Goal: Task Accomplishment & Management: Manage account settings

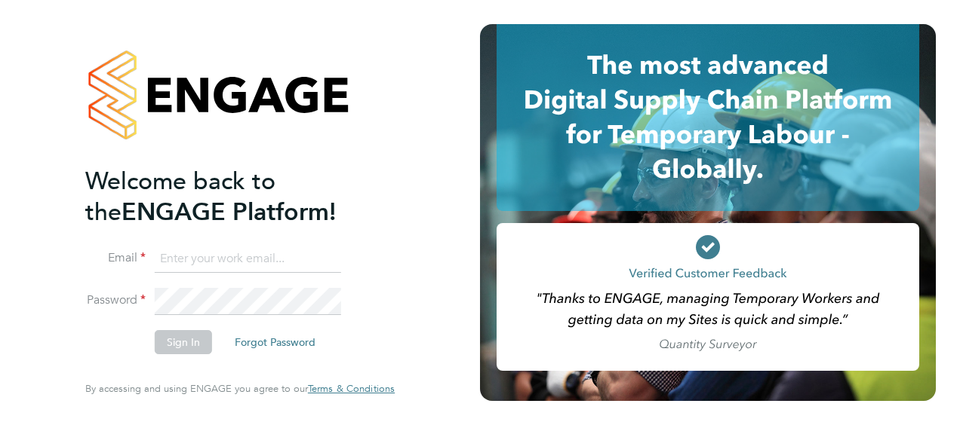
click at [188, 259] on input at bounding box center [248, 259] width 186 height 27
type input "Neil.warrington@bms.com"
click at [173, 350] on button "Sign In" at bounding box center [183, 342] width 57 height 24
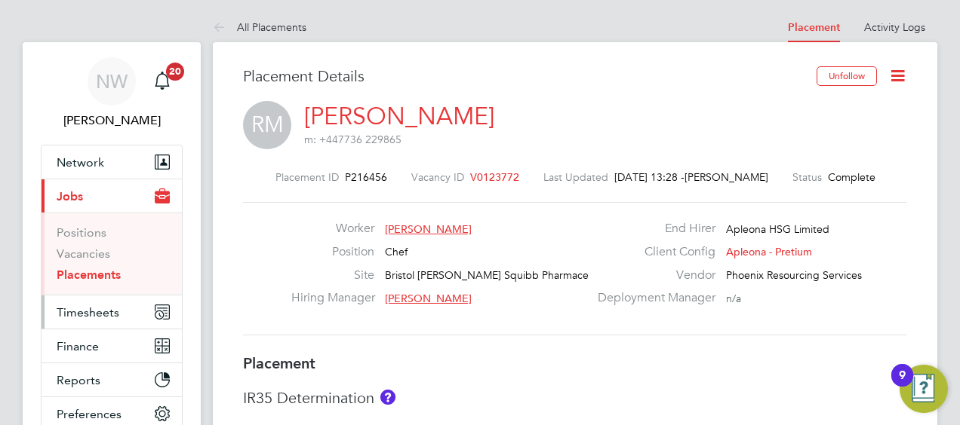
click at [96, 309] on span "Timesheets" at bounding box center [88, 313] width 63 height 14
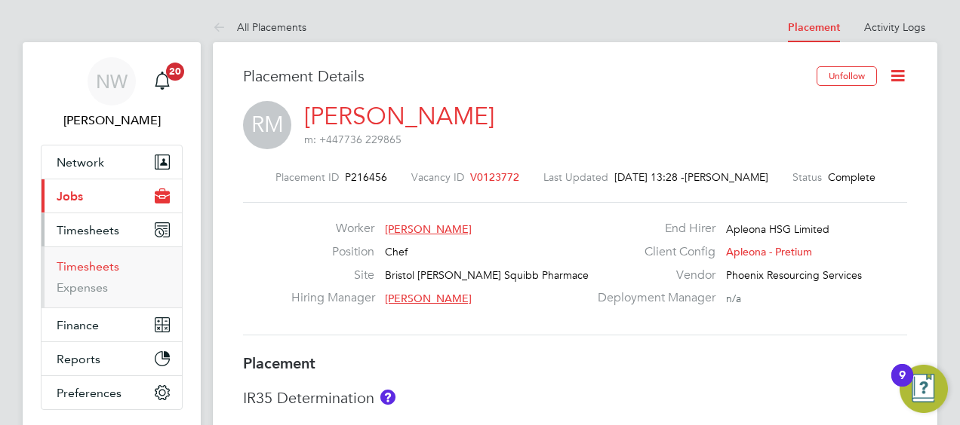
click at [98, 269] on link "Timesheets" at bounding box center [88, 267] width 63 height 14
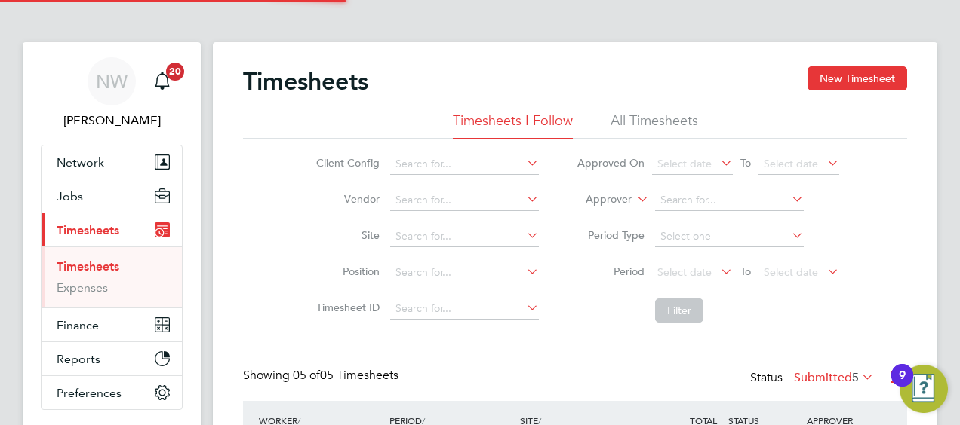
scroll to position [8, 8]
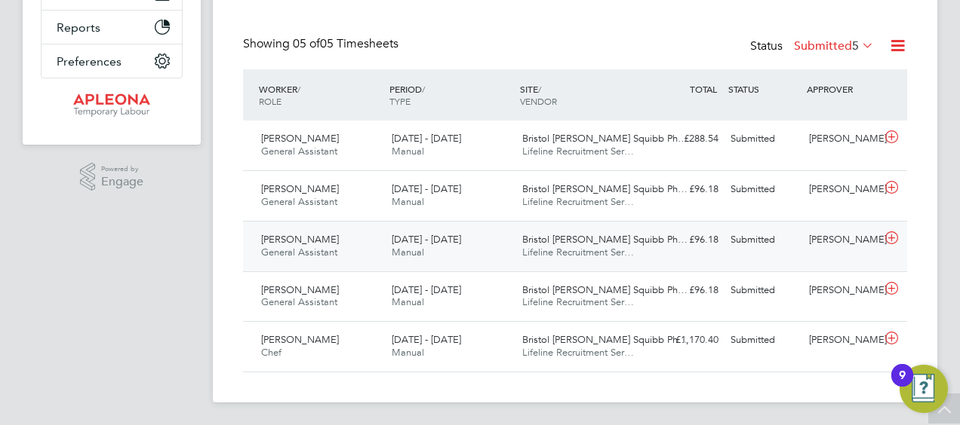
click at [889, 241] on icon at bounding box center [891, 238] width 19 height 12
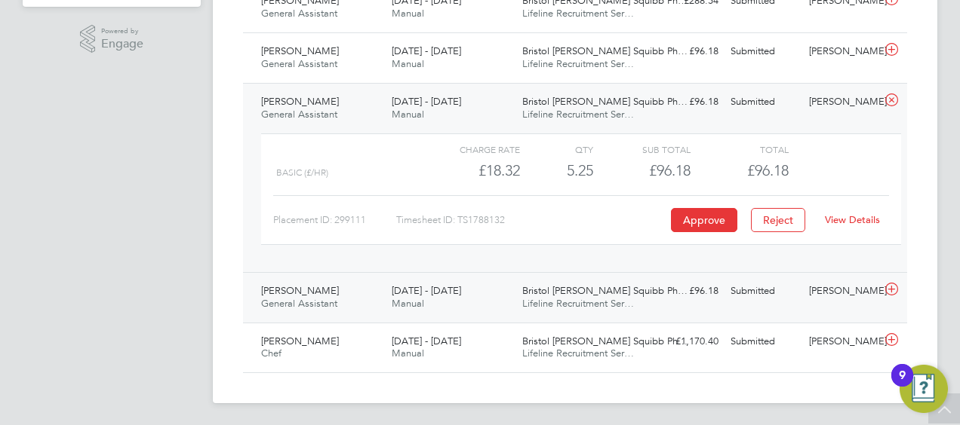
click at [887, 285] on icon at bounding box center [891, 290] width 19 height 12
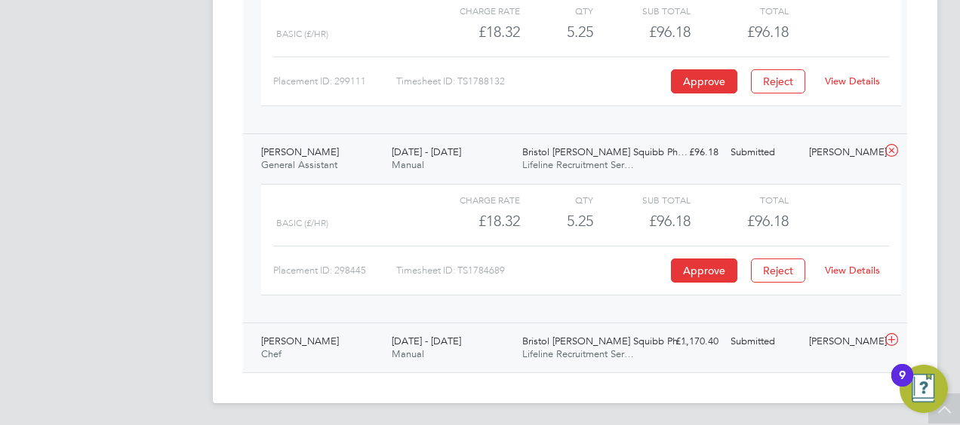
click at [894, 334] on icon at bounding box center [891, 340] width 19 height 12
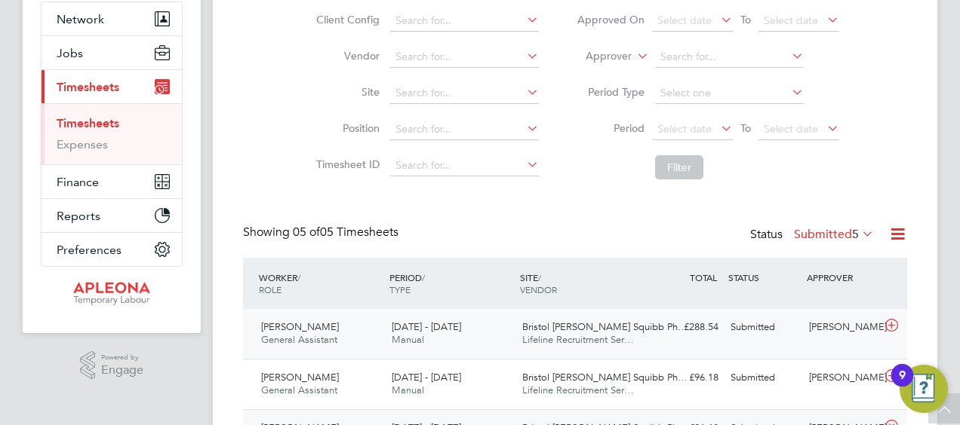
click at [889, 323] on icon at bounding box center [891, 326] width 19 height 12
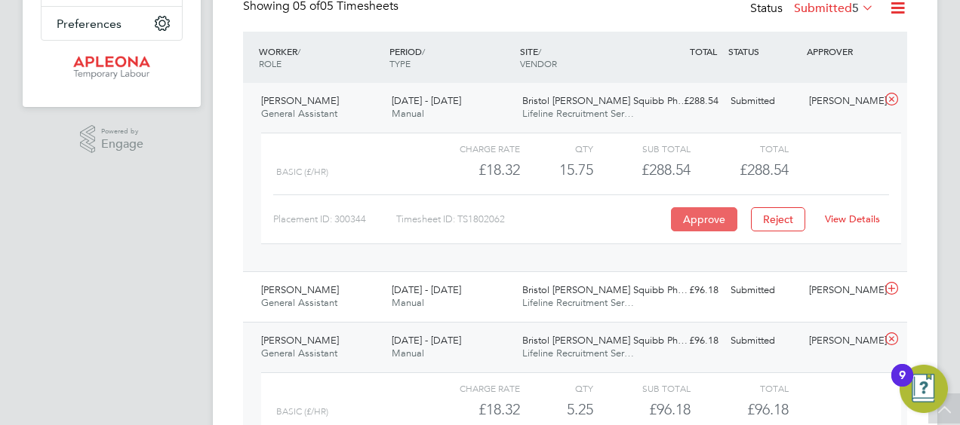
click at [711, 217] on button "Approve" at bounding box center [704, 219] width 66 height 24
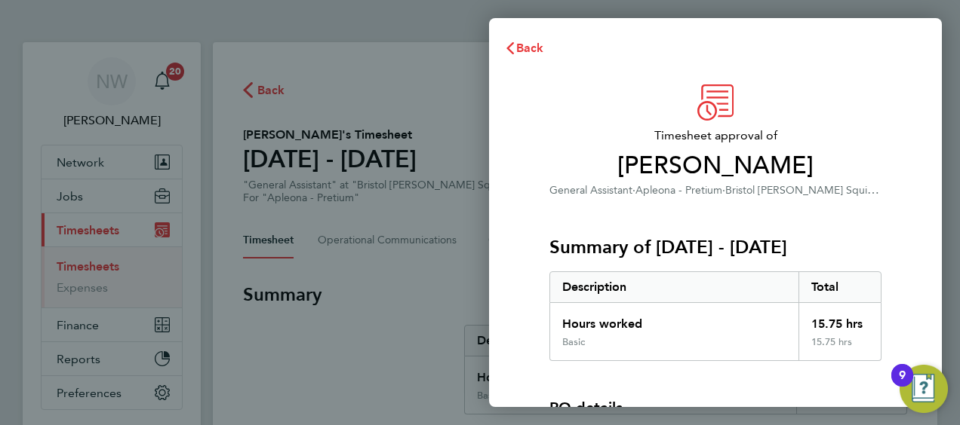
scroll to position [210, 0]
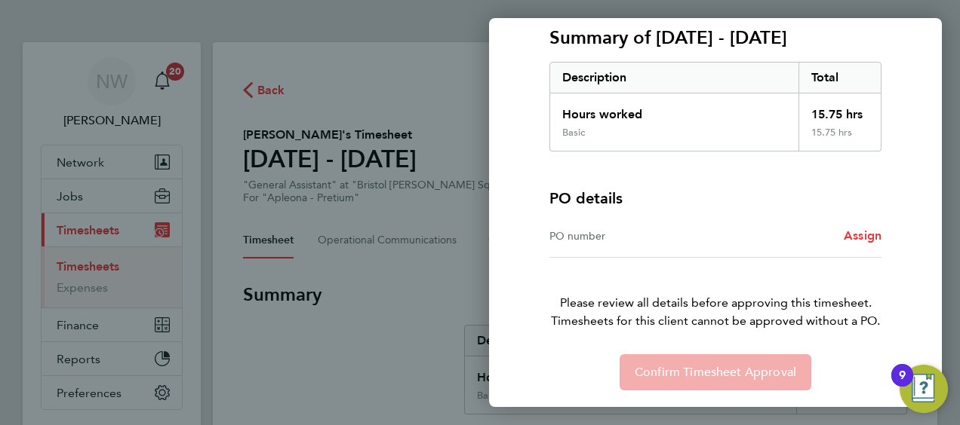
click at [586, 236] on div "PO number" at bounding box center [632, 236] width 166 height 18
click at [859, 232] on span "Assign" at bounding box center [862, 236] width 38 height 14
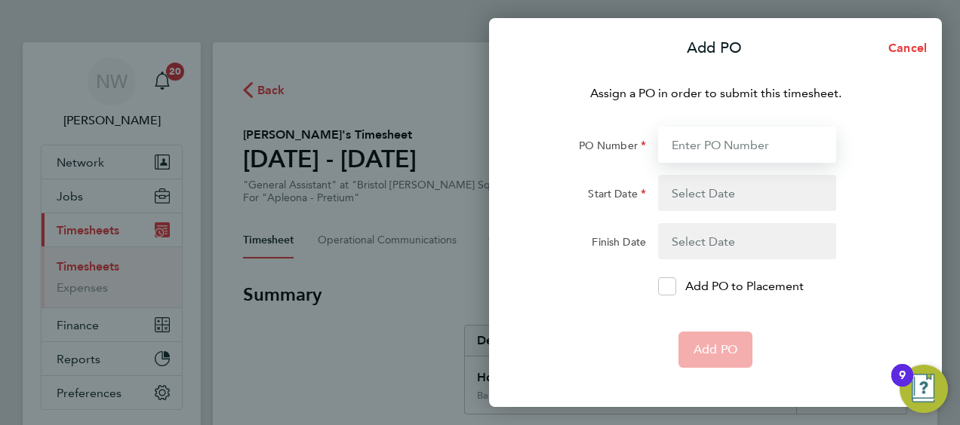
click at [690, 145] on input "PO Number" at bounding box center [747, 145] width 178 height 36
type input "2509410"
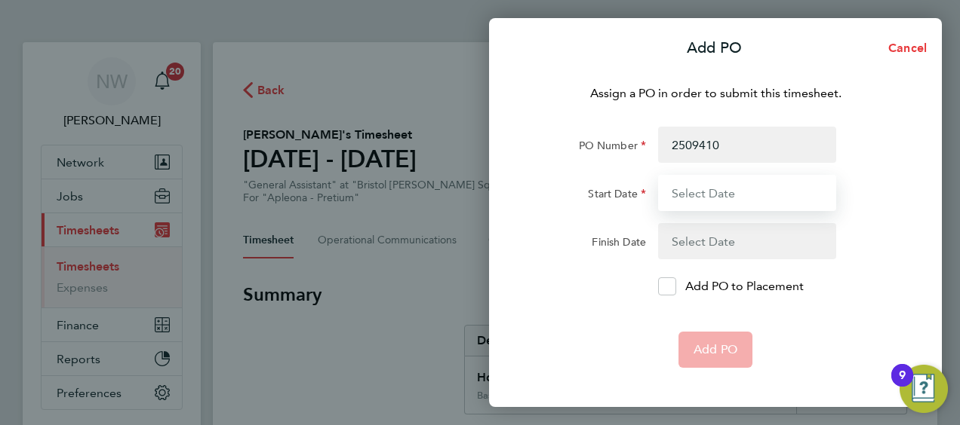
type input "20 Sep 25"
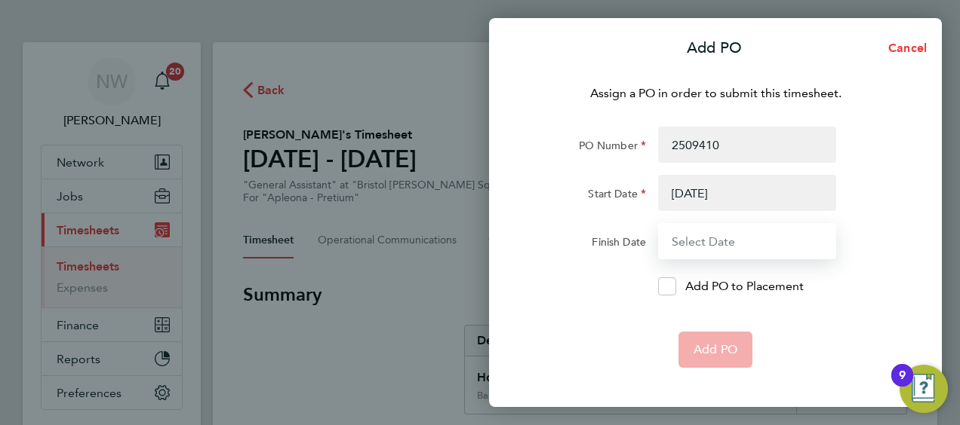
type input "26 Sep 25"
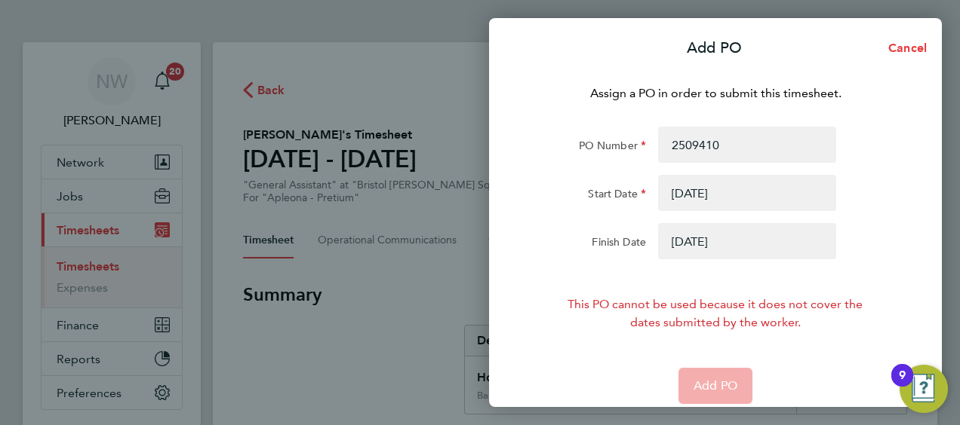
click at [748, 189] on button "button" at bounding box center [747, 193] width 178 height 36
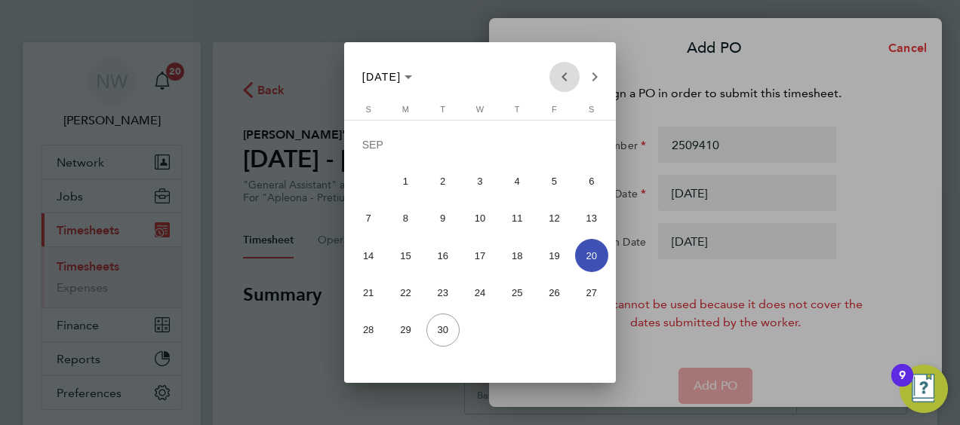
click at [561, 80] on span "Previous month" at bounding box center [564, 77] width 30 height 30
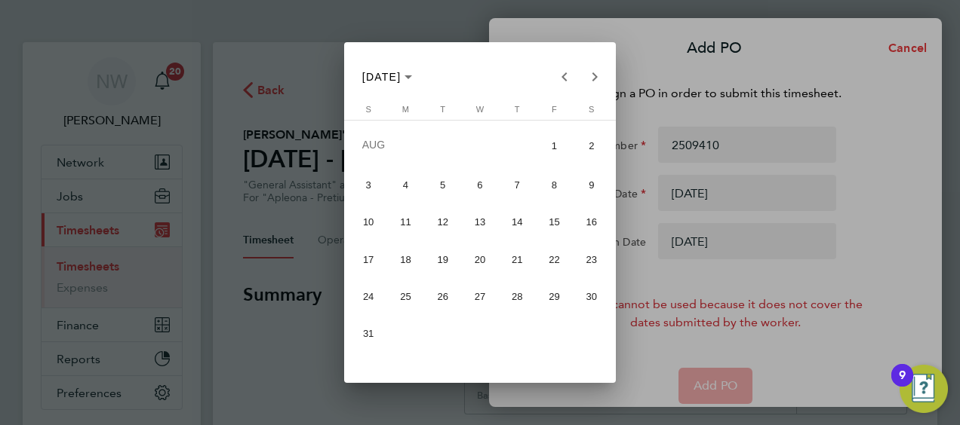
click at [585, 186] on span "9" at bounding box center [591, 185] width 33 height 33
type input "09 Aug 25"
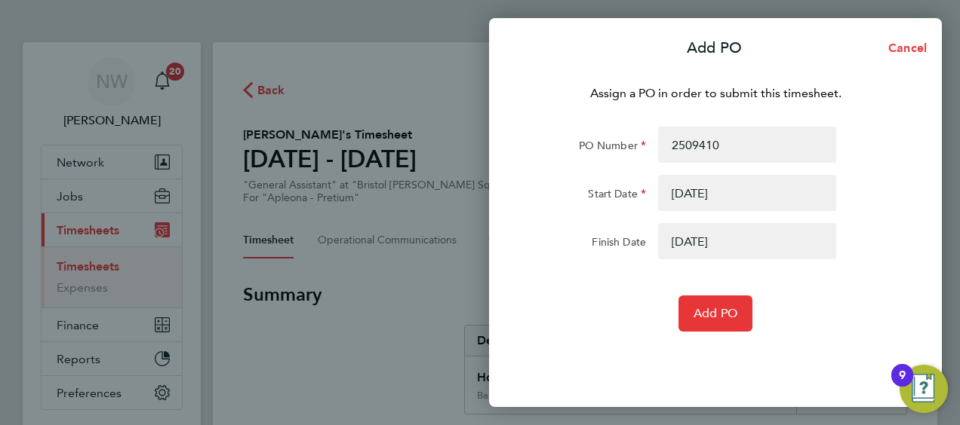
click at [683, 236] on button "button" at bounding box center [747, 241] width 178 height 36
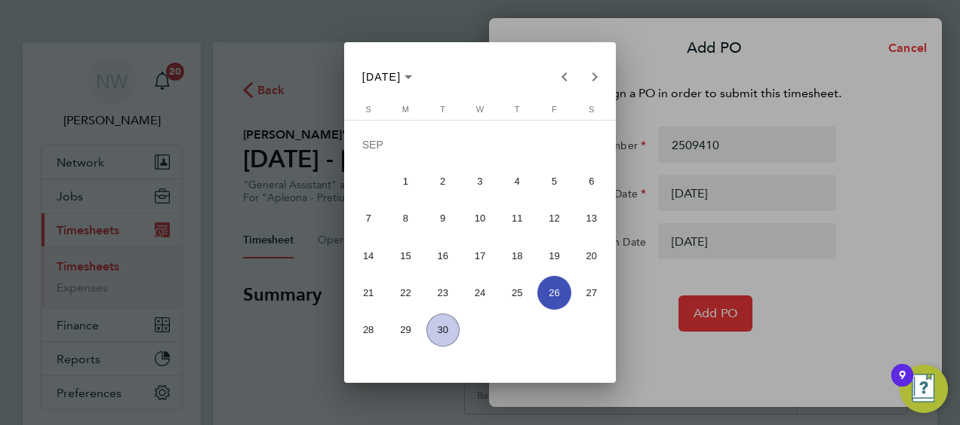
click at [410, 255] on span "15" at bounding box center [405, 255] width 33 height 33
type input "15 Sep 25"
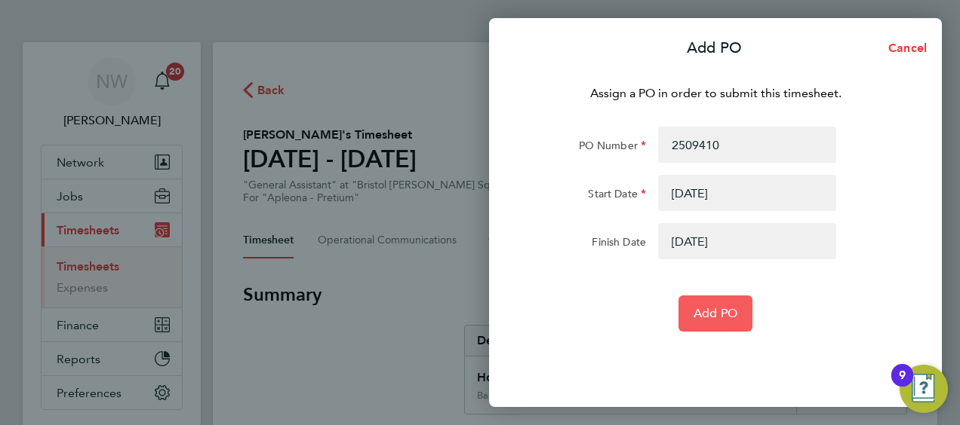
click at [723, 303] on button "Add PO" at bounding box center [715, 314] width 74 height 36
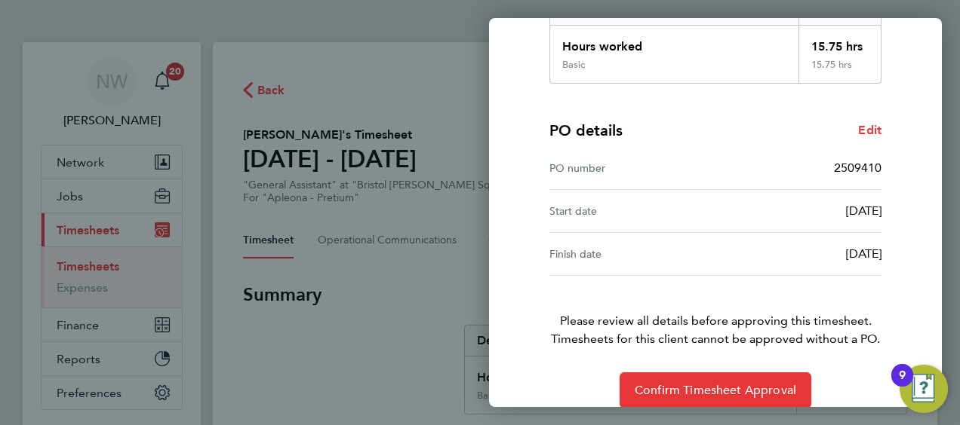
scroll to position [296, 0]
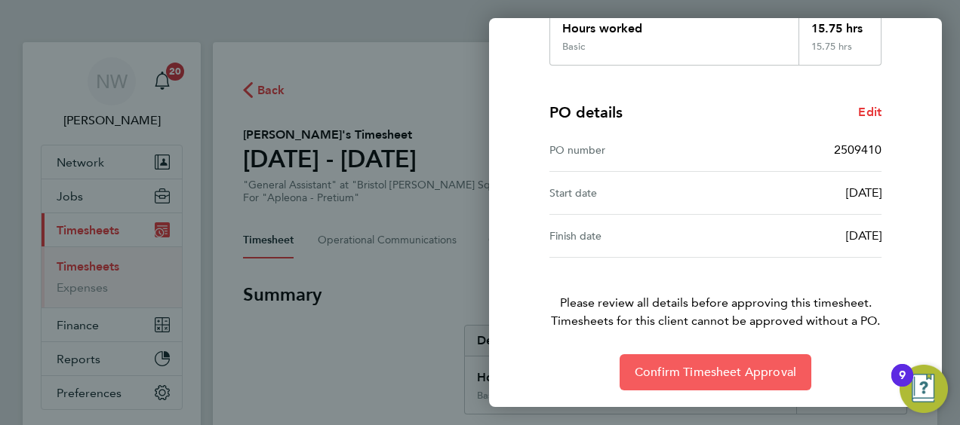
click at [699, 369] on span "Confirm Timesheet Approval" at bounding box center [714, 372] width 161 height 15
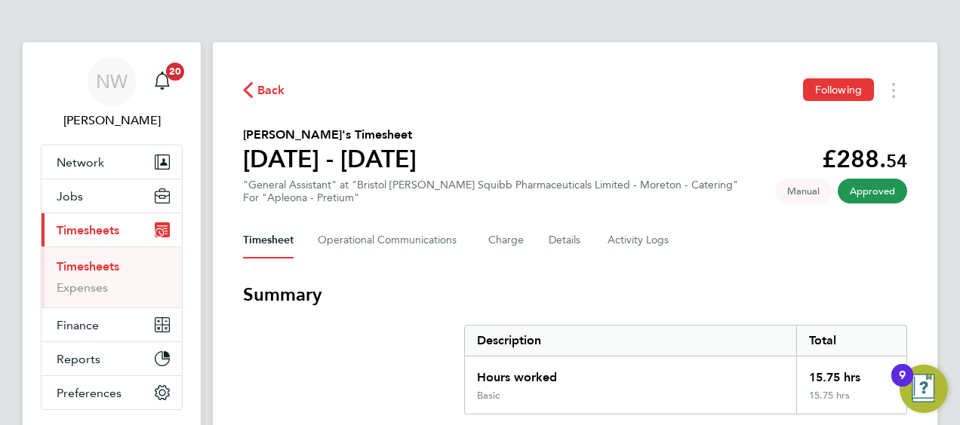
click at [86, 266] on link "Timesheets" at bounding box center [88, 267] width 63 height 14
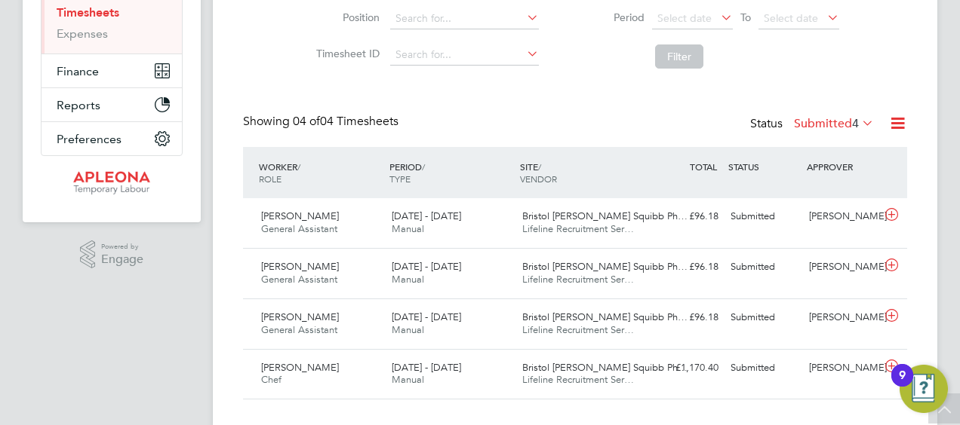
scroll to position [281, 0]
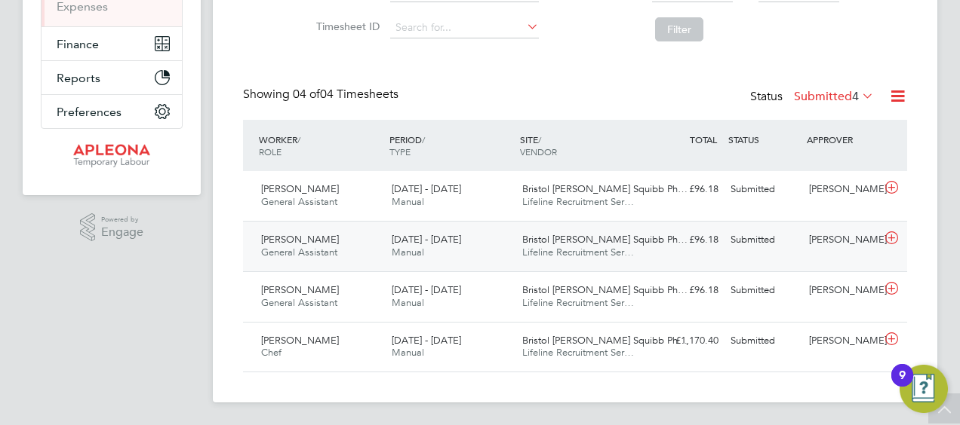
click at [895, 233] on icon at bounding box center [891, 238] width 19 height 12
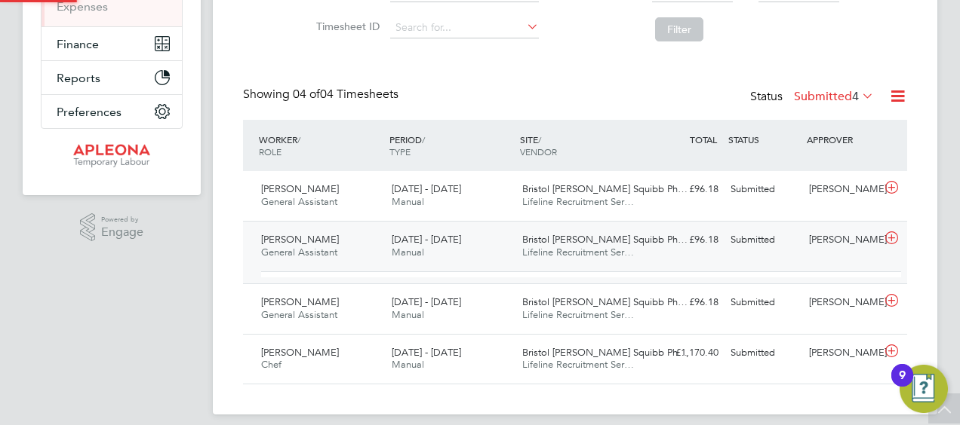
scroll to position [26, 147]
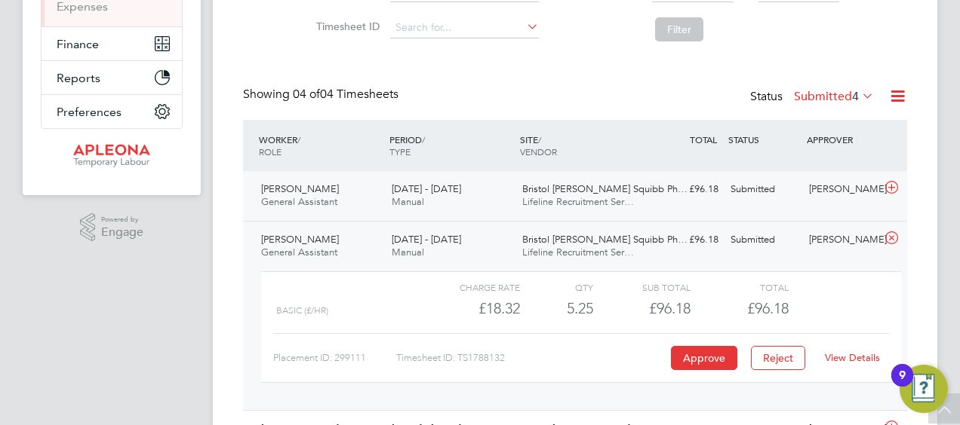
click at [889, 186] on icon at bounding box center [891, 188] width 19 height 12
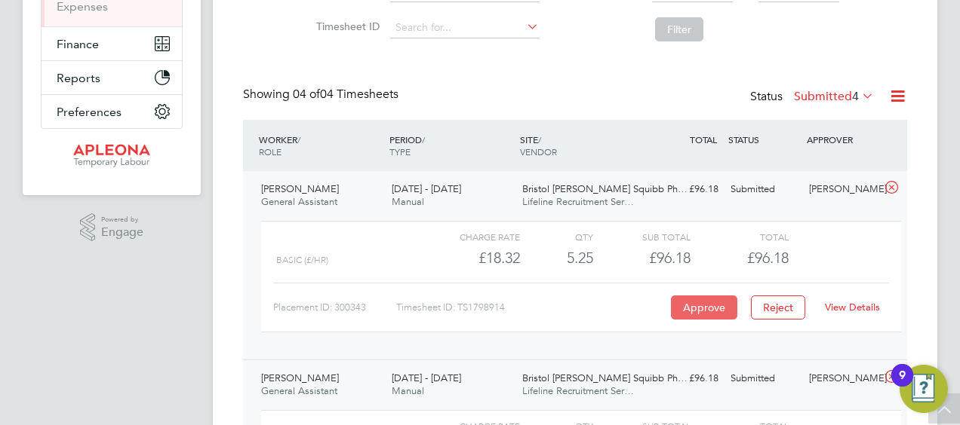
click at [686, 309] on button "Approve" at bounding box center [704, 308] width 66 height 24
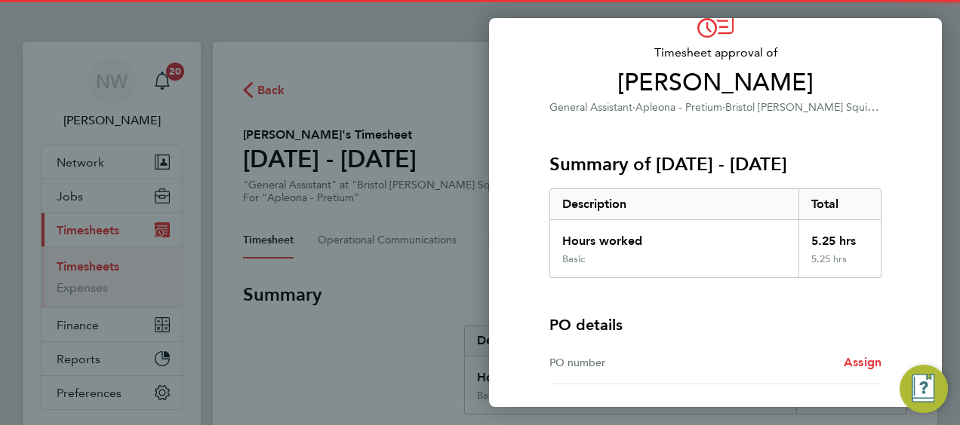
scroll to position [210, 0]
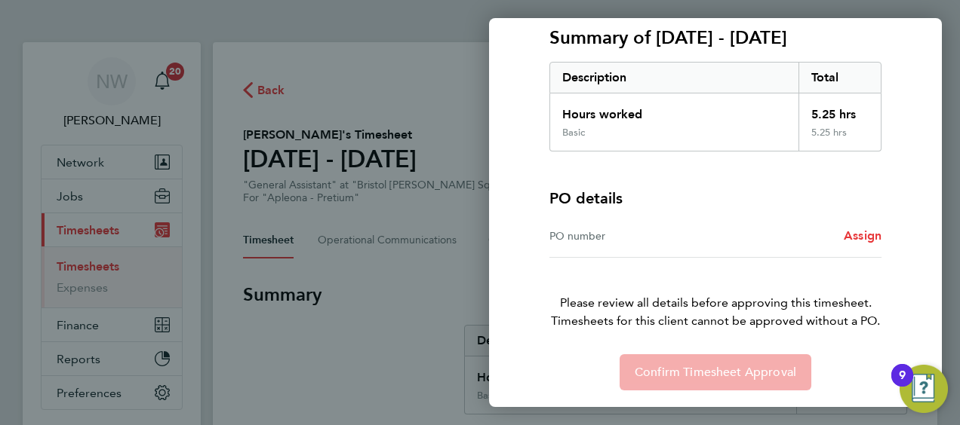
click at [611, 231] on div "PO number" at bounding box center [632, 236] width 166 height 18
click at [853, 235] on span "Assign" at bounding box center [862, 236] width 38 height 14
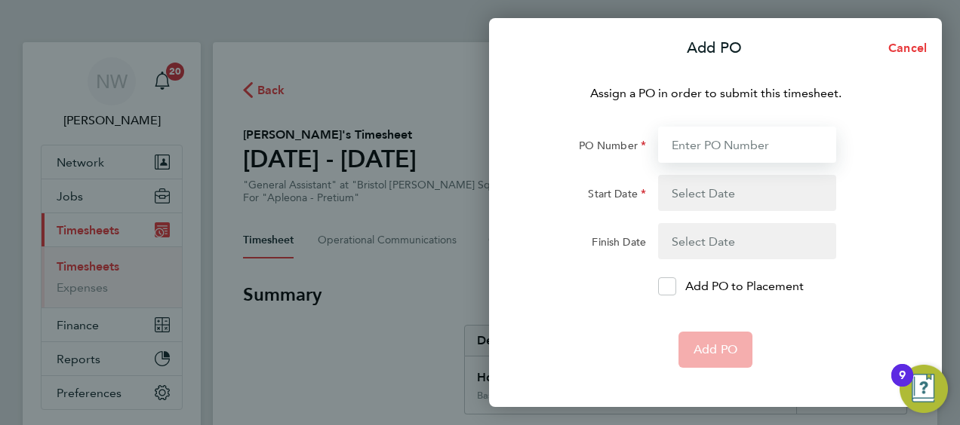
click at [699, 146] on input "PO Number" at bounding box center [747, 145] width 178 height 36
type input "2509410"
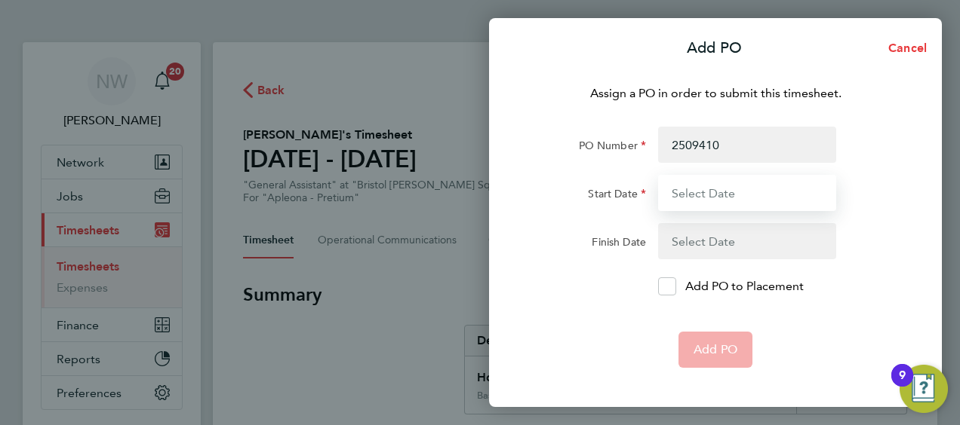
type input "09 Aug 25"
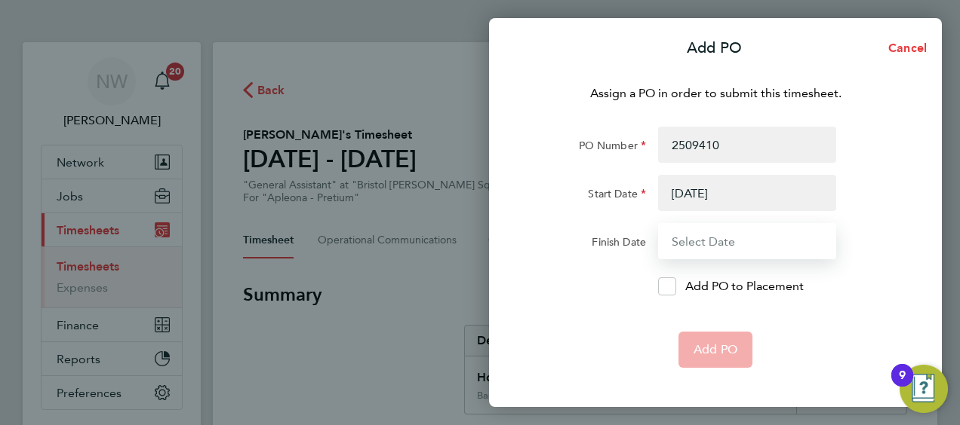
type input "15 Sep 25"
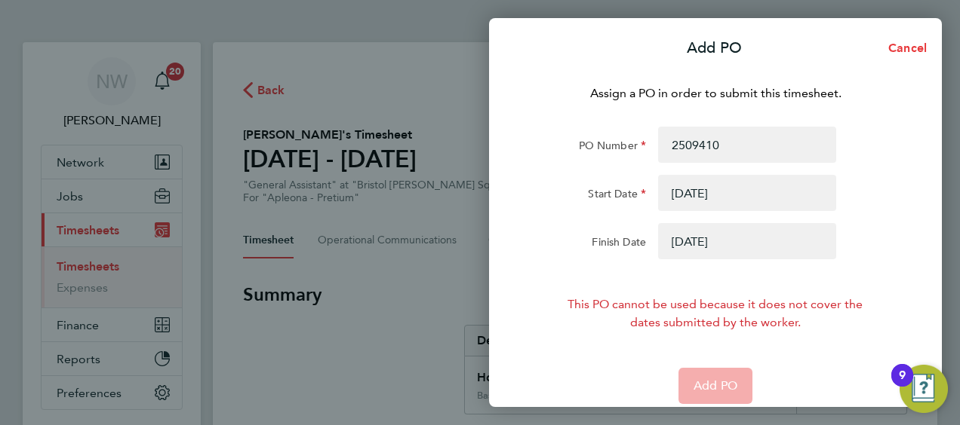
click at [723, 189] on button "button" at bounding box center [747, 193] width 178 height 36
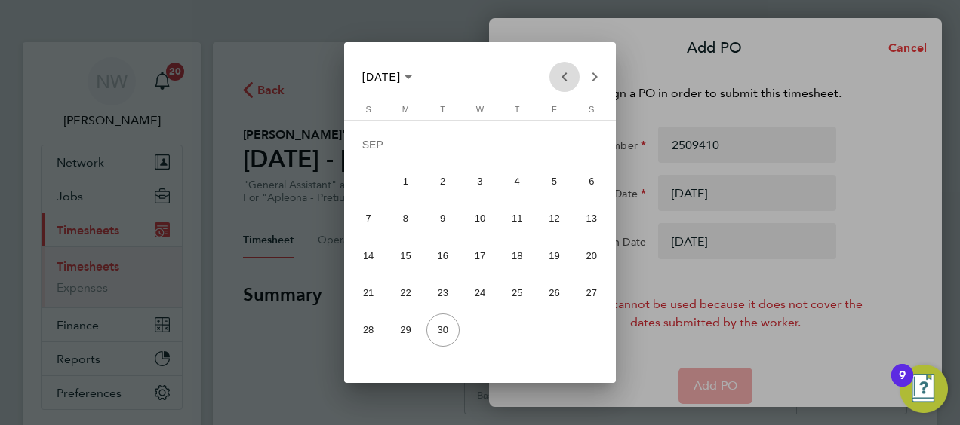
click at [558, 75] on span "Previous month" at bounding box center [564, 77] width 30 height 30
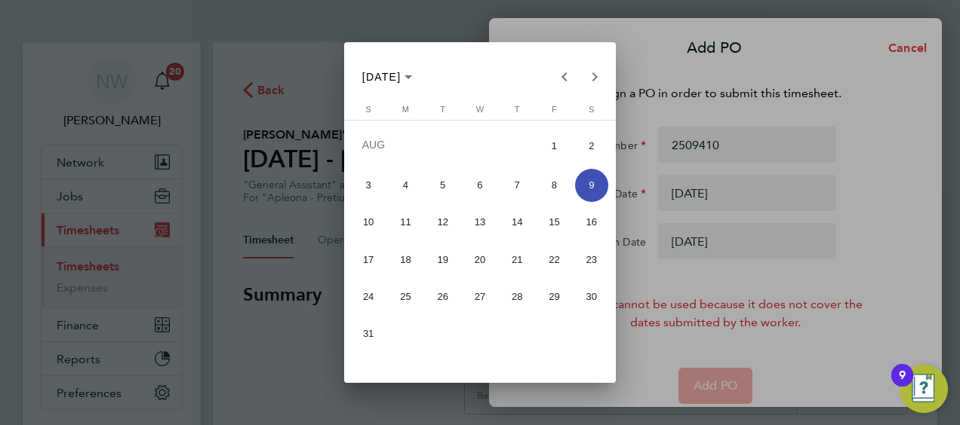
click at [585, 144] on span "2" at bounding box center [591, 146] width 33 height 37
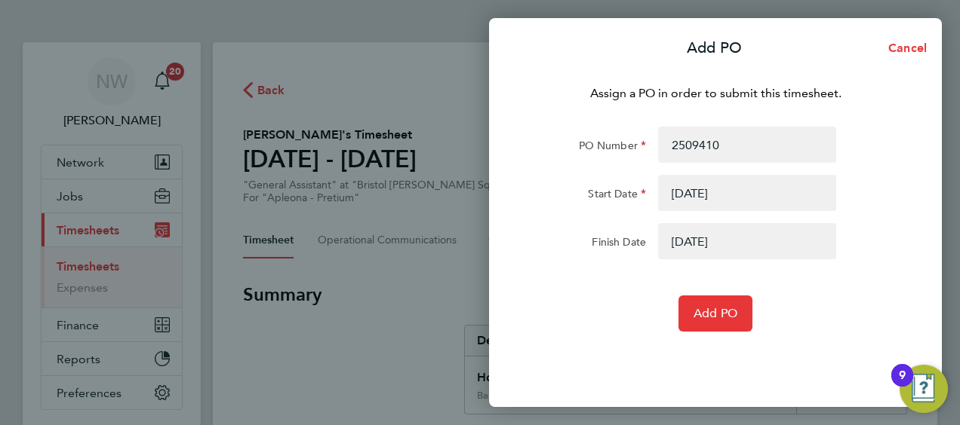
click at [706, 192] on button "button" at bounding box center [747, 193] width 178 height 36
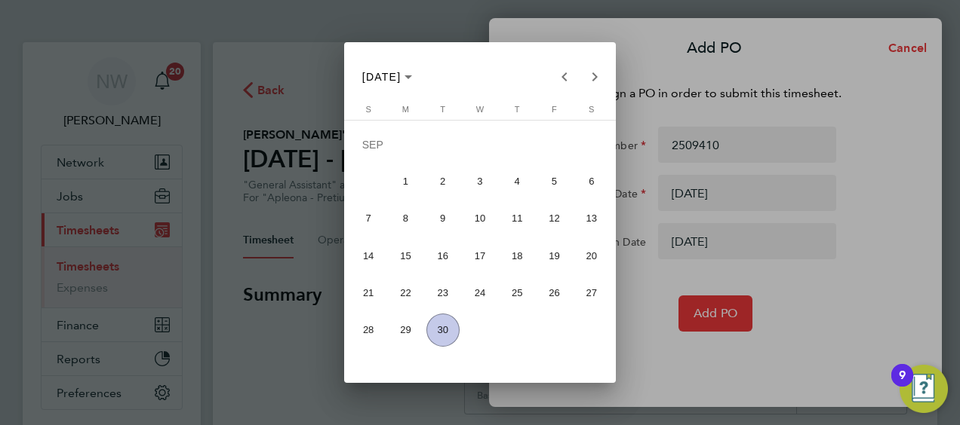
click at [409, 217] on span "8" at bounding box center [405, 218] width 33 height 33
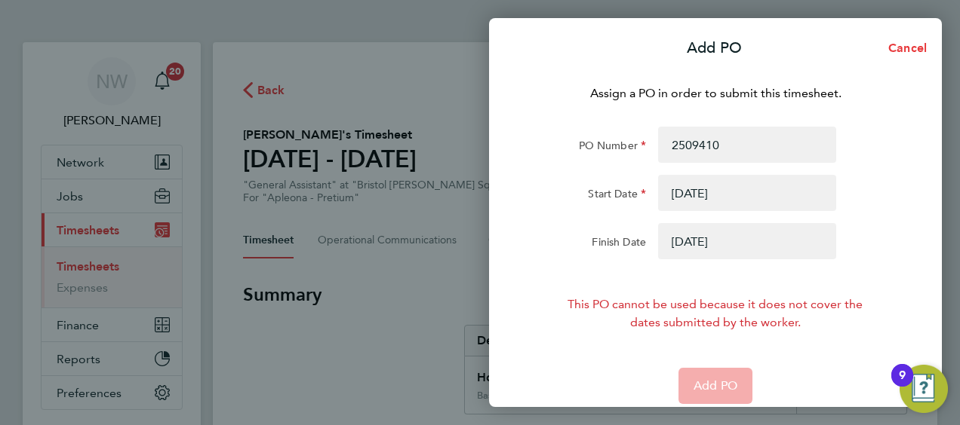
scroll to position [15, 0]
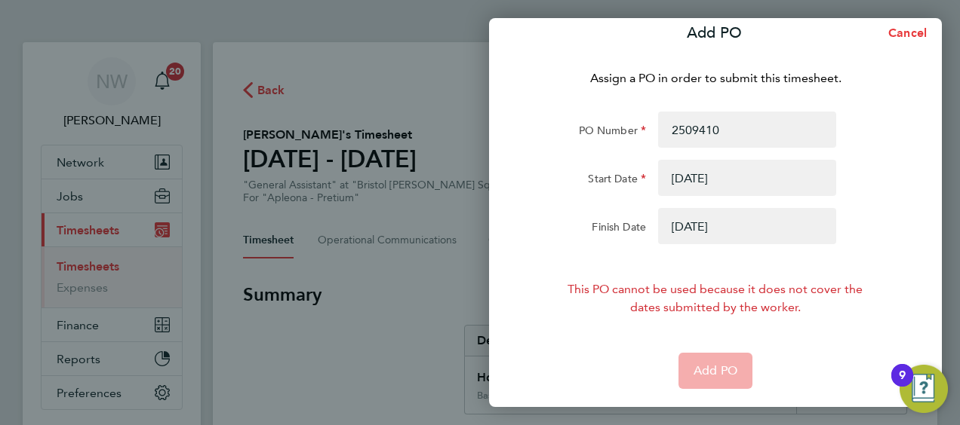
click at [696, 178] on button "button" at bounding box center [747, 178] width 178 height 36
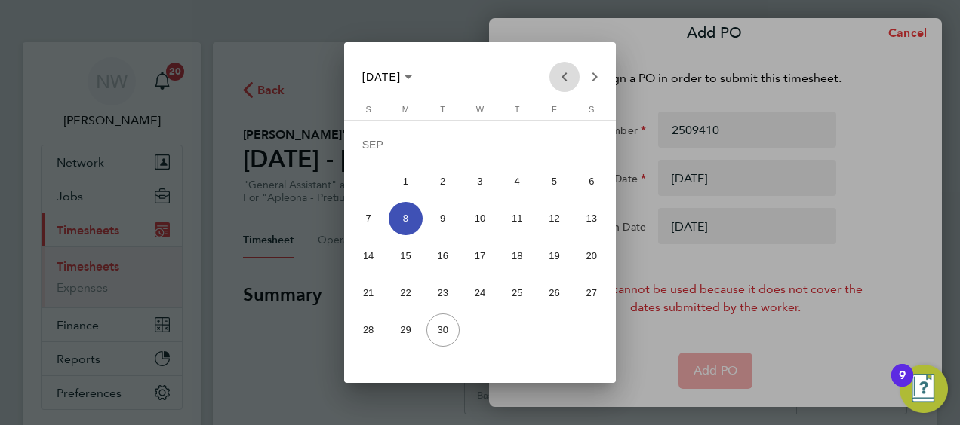
click at [561, 75] on span "Previous month" at bounding box center [564, 77] width 30 height 30
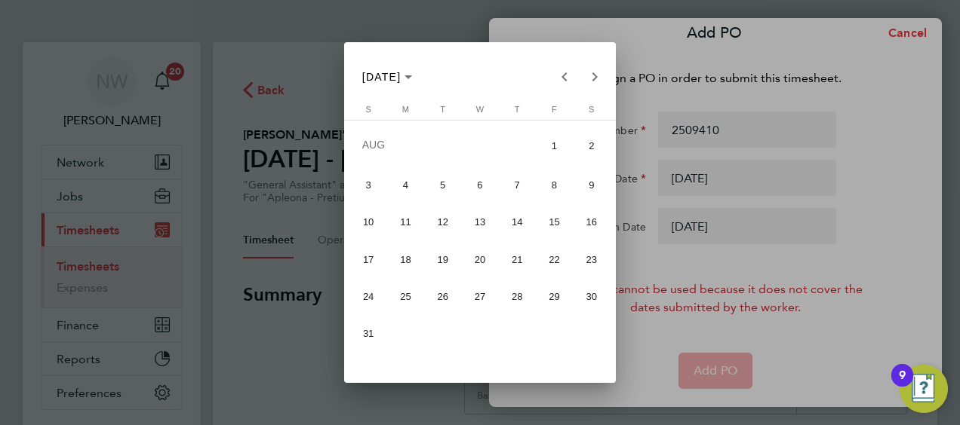
click at [594, 152] on span "2" at bounding box center [591, 146] width 33 height 37
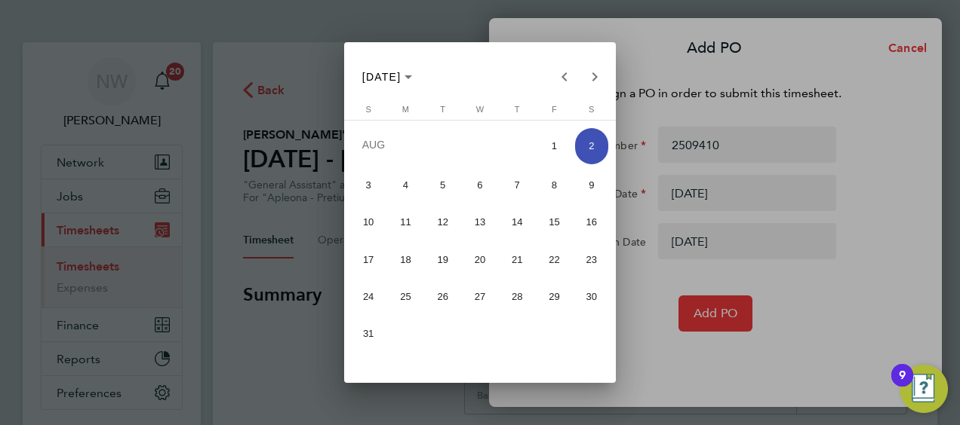
type input "[DATE]"
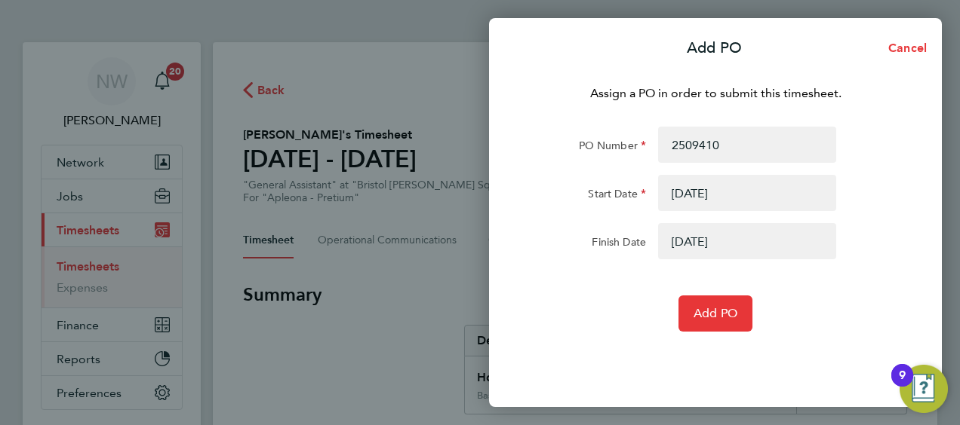
click at [681, 240] on button "button" at bounding box center [747, 241] width 178 height 36
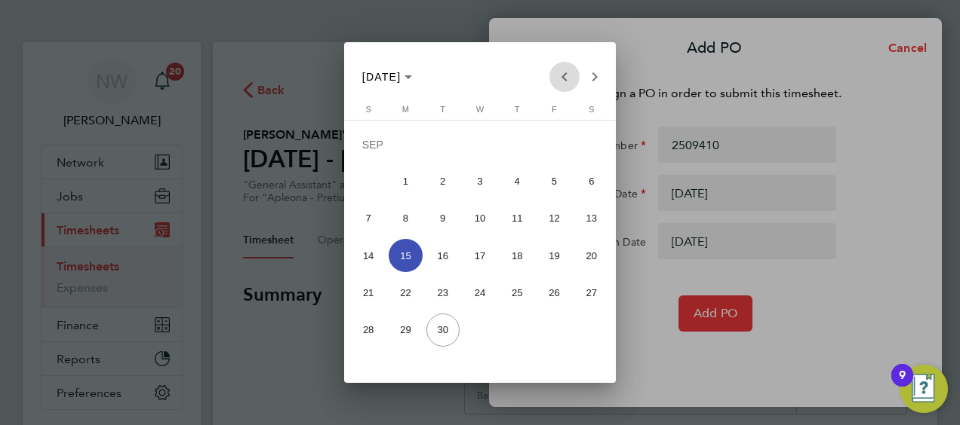
click at [565, 72] on span "Previous month" at bounding box center [564, 77] width 30 height 30
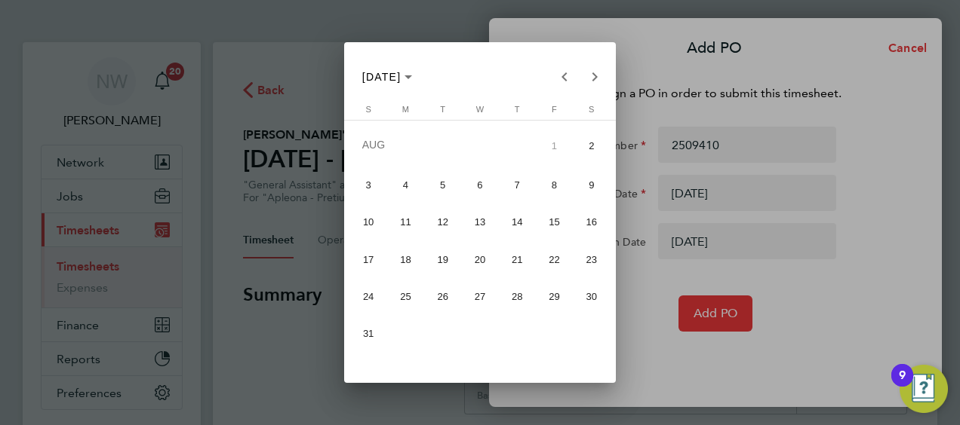
click at [557, 188] on span "8" at bounding box center [553, 185] width 33 height 33
type input "[DATE]"
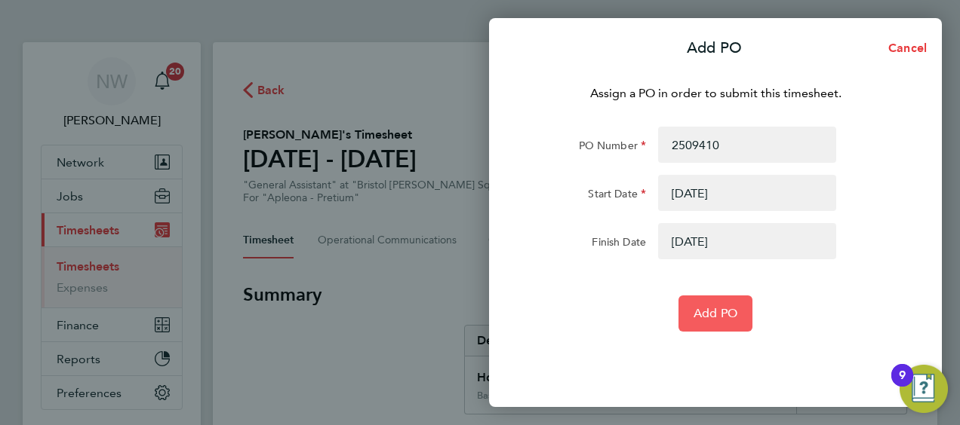
click at [688, 314] on button "Add PO" at bounding box center [715, 314] width 74 height 36
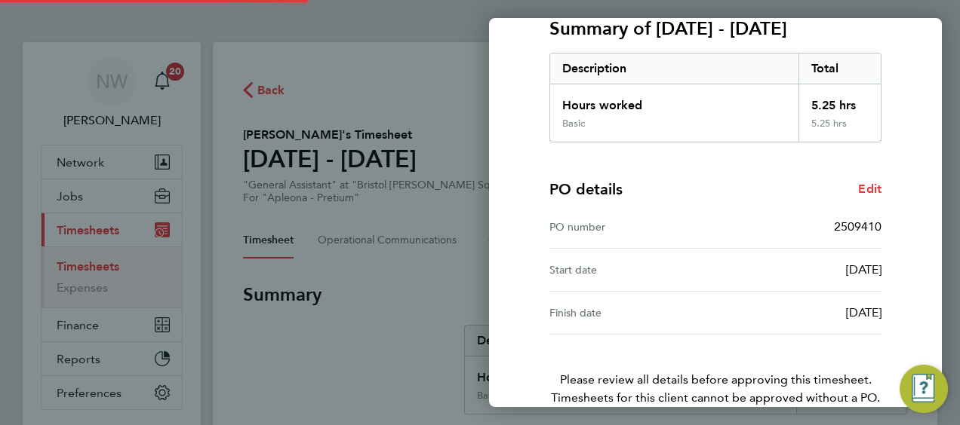
scroll to position [296, 0]
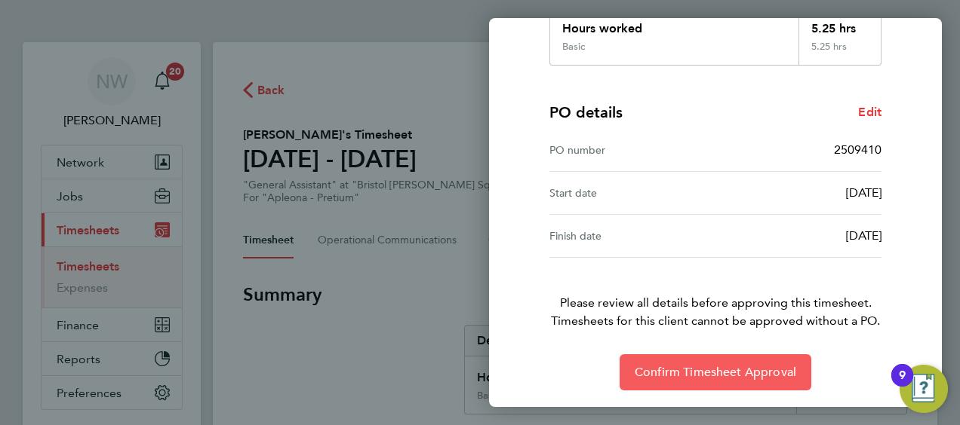
click at [673, 359] on button "Confirm Timesheet Approval" at bounding box center [715, 373] width 192 height 36
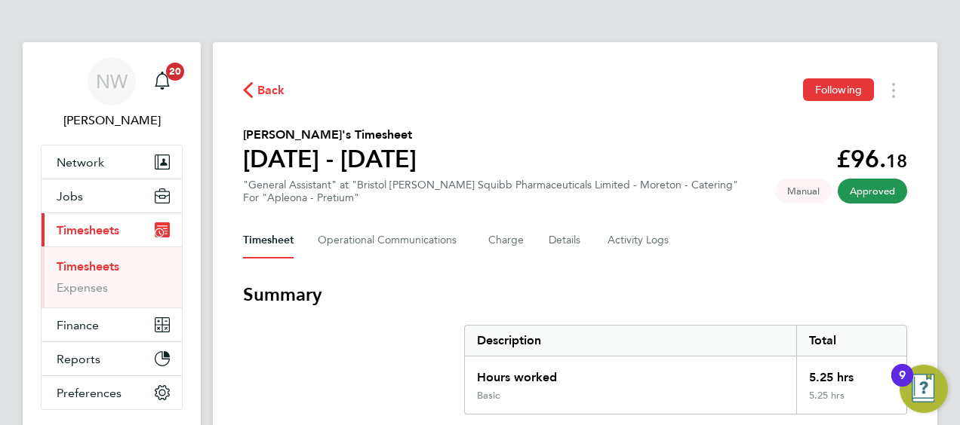
click at [114, 268] on link "Timesheets" at bounding box center [88, 267] width 63 height 14
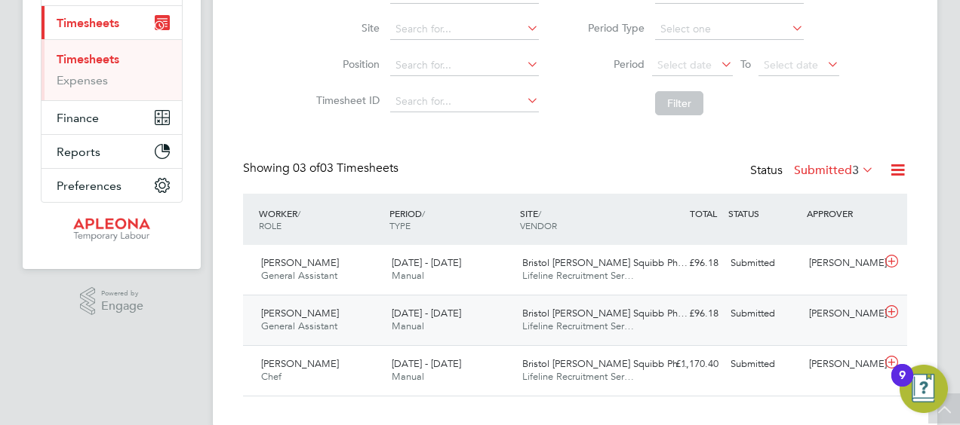
scroll to position [231, 0]
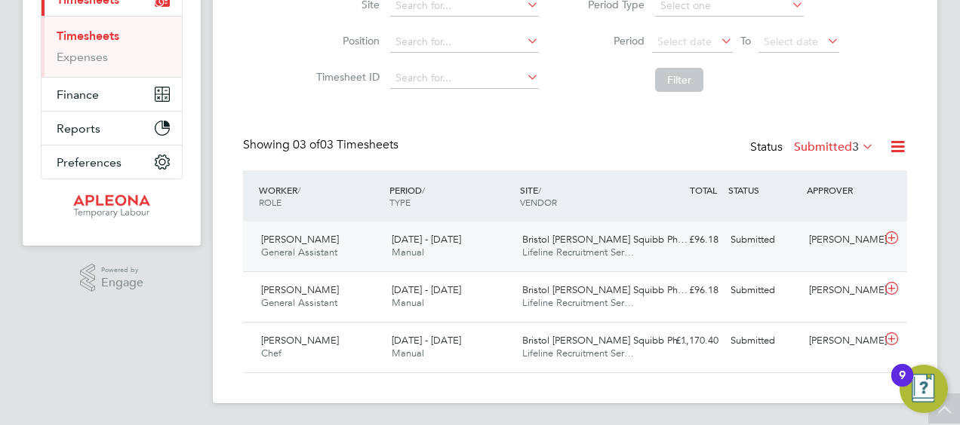
click at [890, 234] on icon at bounding box center [891, 238] width 19 height 12
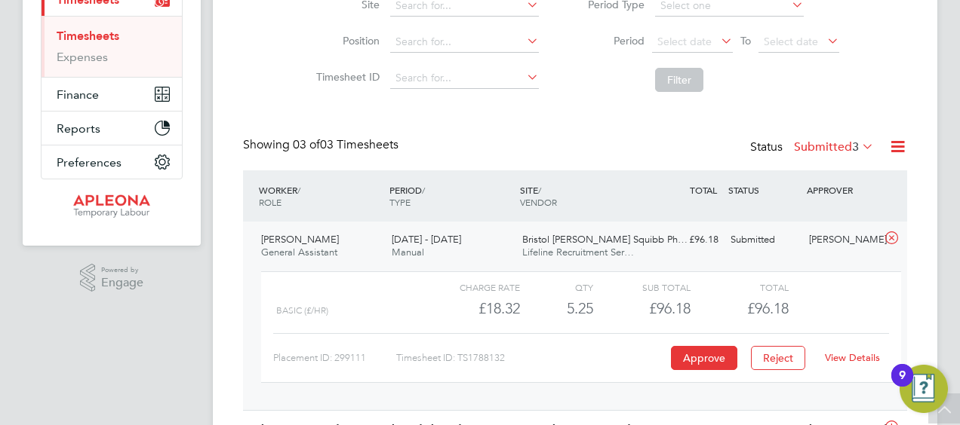
scroll to position [370, 0]
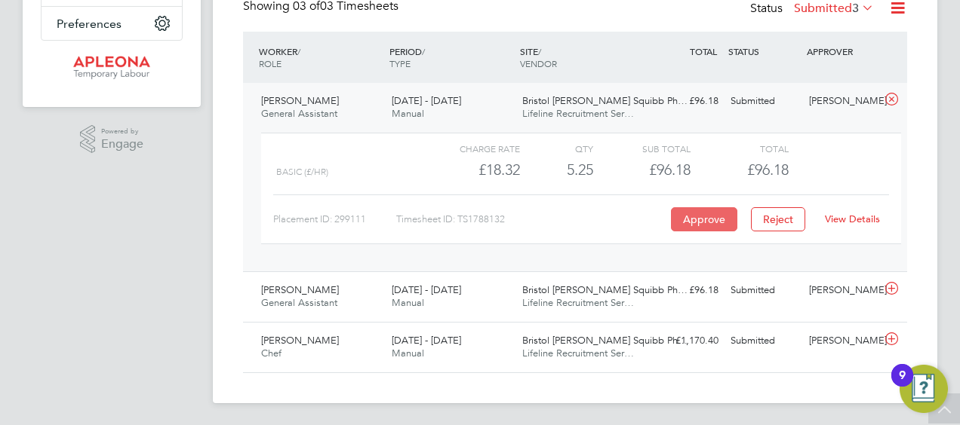
click at [696, 215] on button "Approve" at bounding box center [704, 219] width 66 height 24
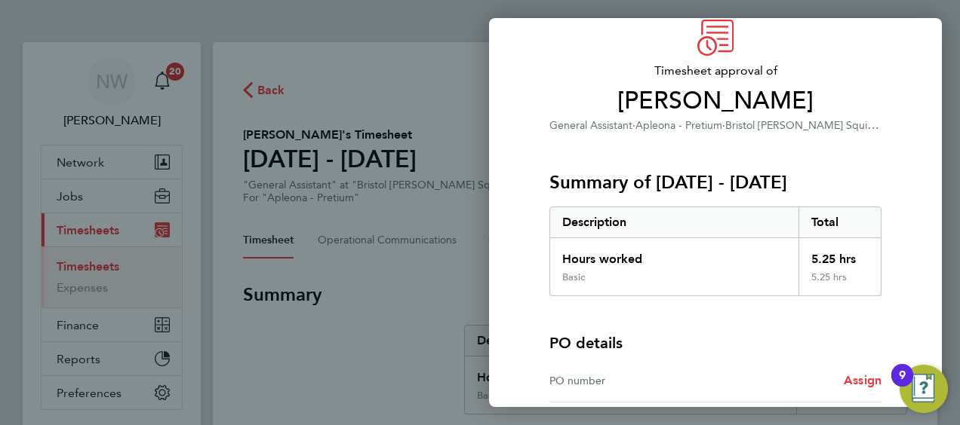
scroll to position [210, 0]
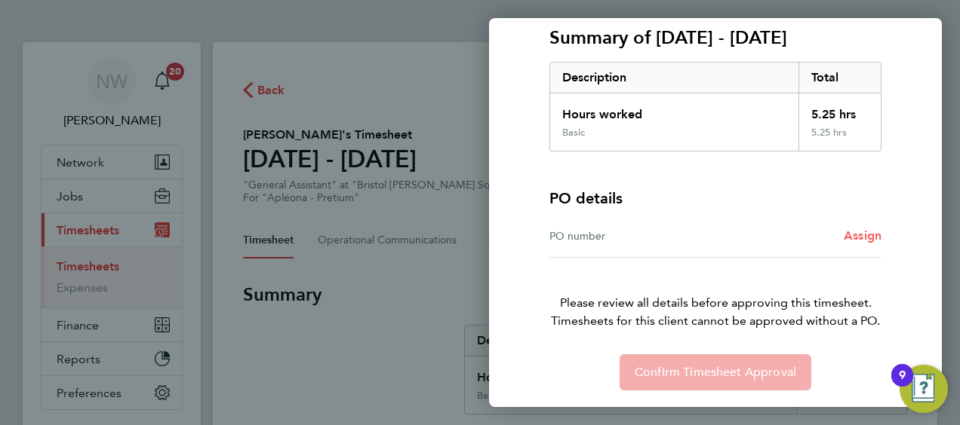
click at [855, 233] on span "Assign" at bounding box center [862, 236] width 38 height 14
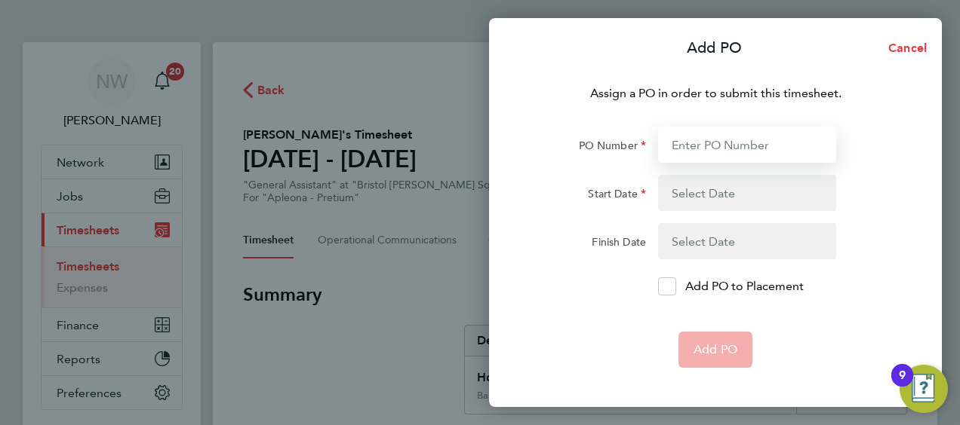
click at [725, 146] on input "PO Number" at bounding box center [747, 145] width 178 height 36
type input "2509410"
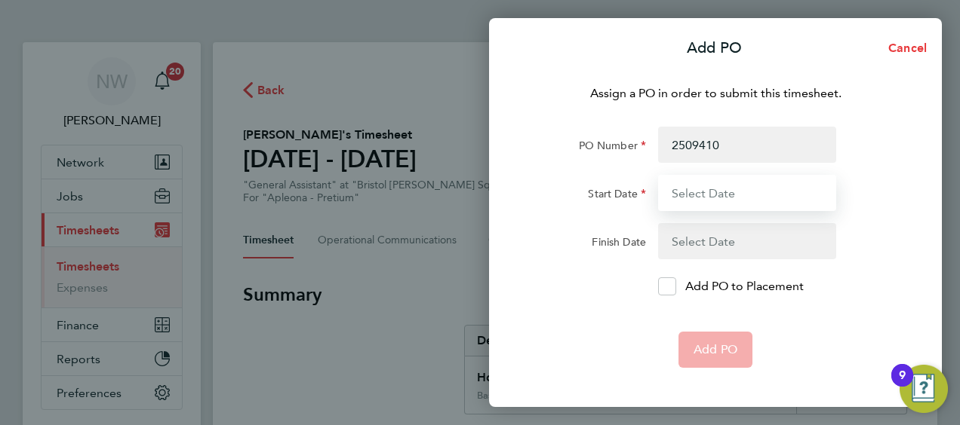
type input "[DATE]"
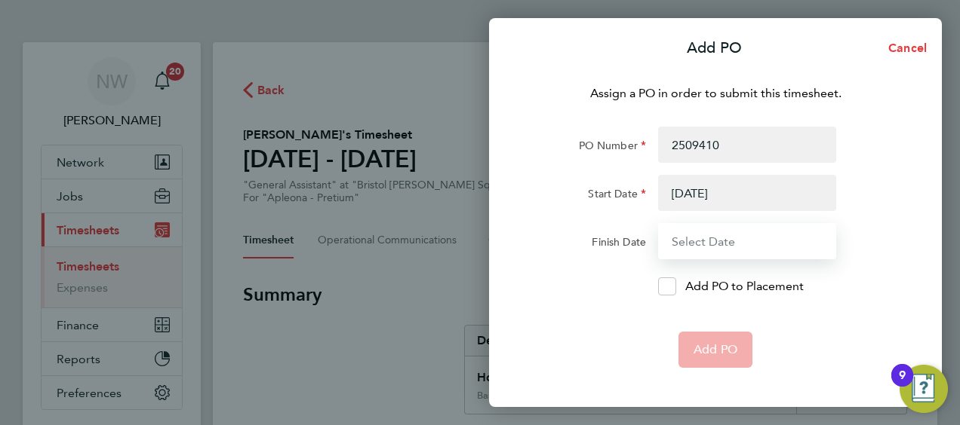
type input "[DATE]"
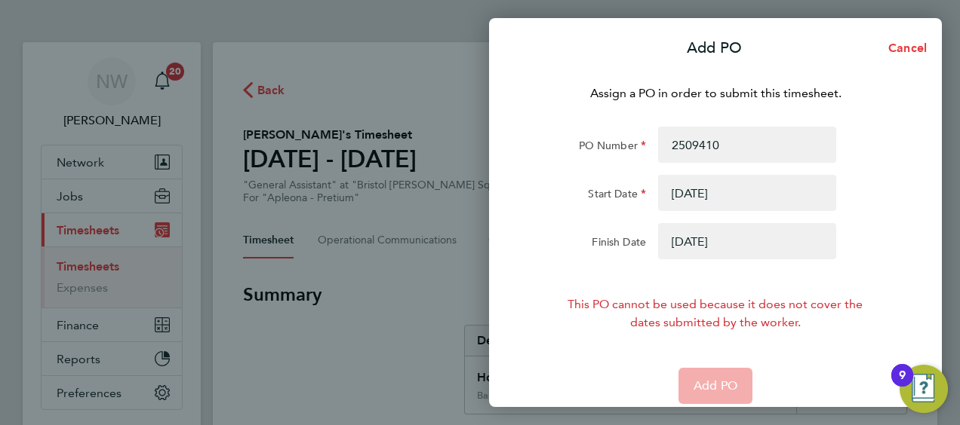
click at [700, 199] on button "button" at bounding box center [747, 193] width 178 height 36
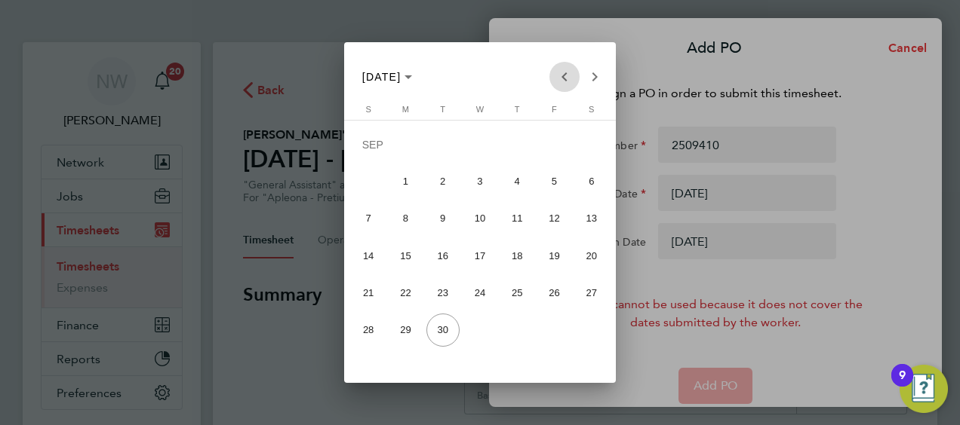
click at [561, 75] on span "Previous month" at bounding box center [564, 77] width 30 height 30
click at [585, 263] on span "19" at bounding box center [591, 255] width 33 height 33
type input "[DATE]"
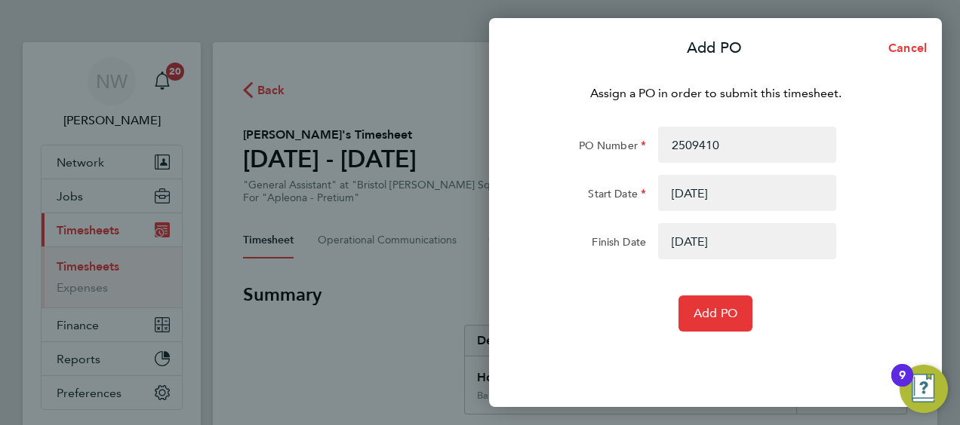
click at [680, 247] on button "button" at bounding box center [747, 241] width 178 height 36
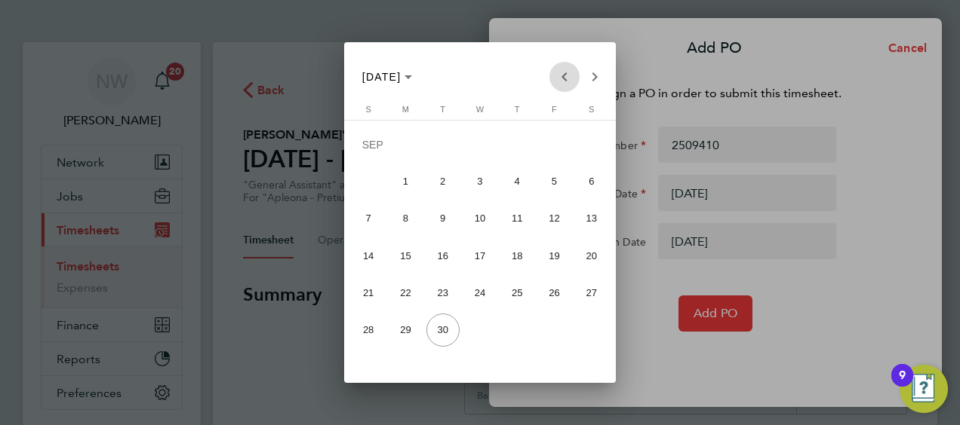
click at [555, 75] on span "Previous month" at bounding box center [564, 77] width 30 height 30
click at [553, 290] on span "25" at bounding box center [553, 292] width 33 height 33
type input "[DATE]"
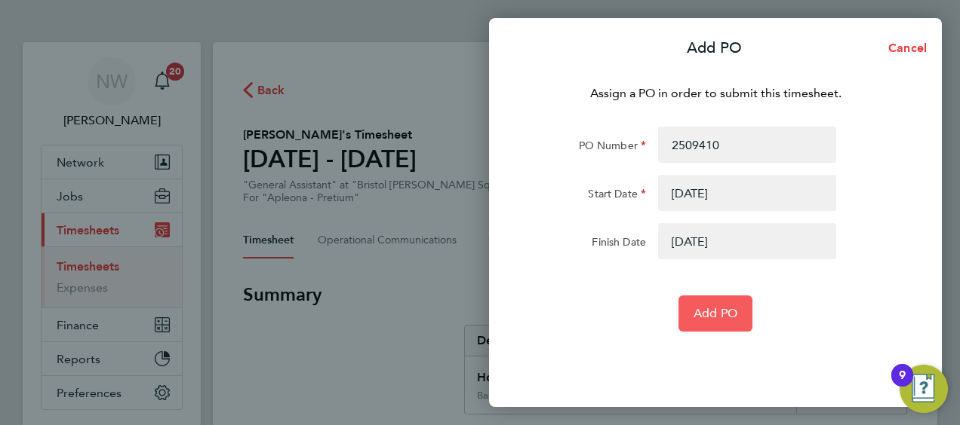
click at [722, 312] on span "Add PO" at bounding box center [715, 313] width 44 height 15
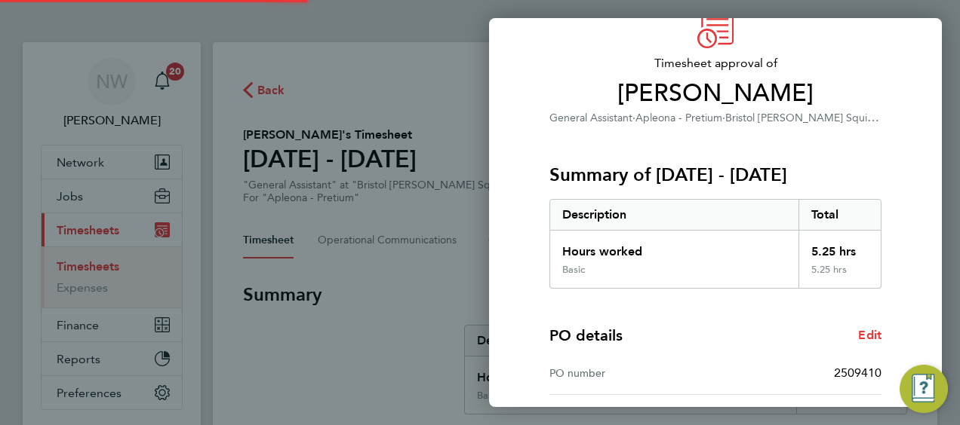
scroll to position [296, 0]
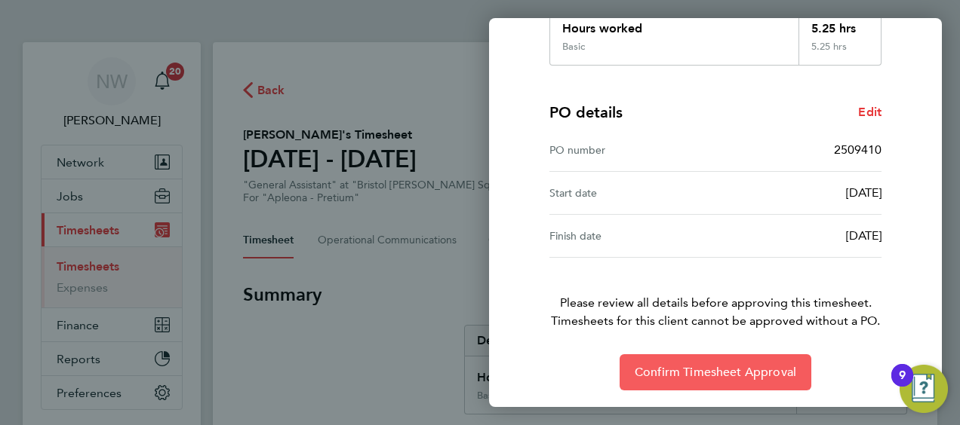
click at [692, 365] on span "Confirm Timesheet Approval" at bounding box center [714, 372] width 161 height 15
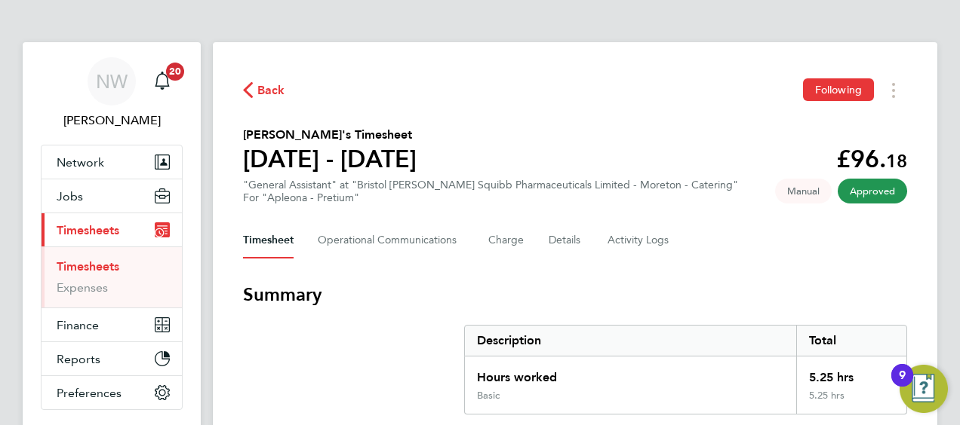
click at [112, 267] on link "Timesheets" at bounding box center [88, 267] width 63 height 14
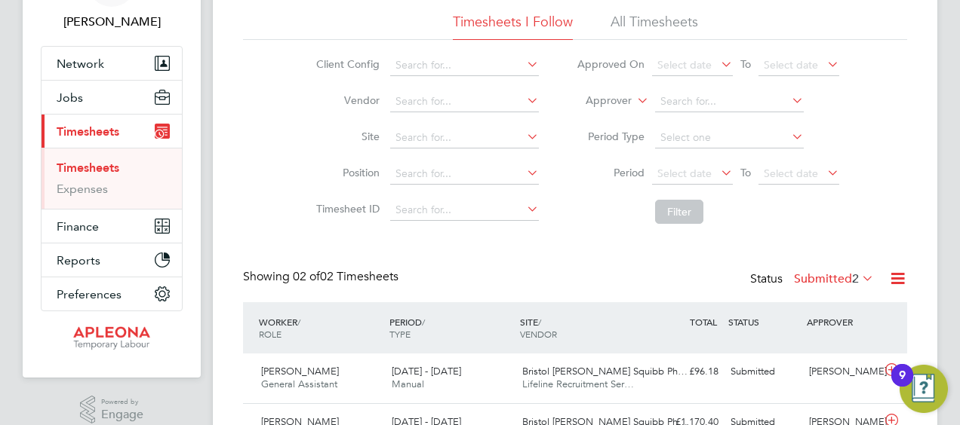
scroll to position [181, 0]
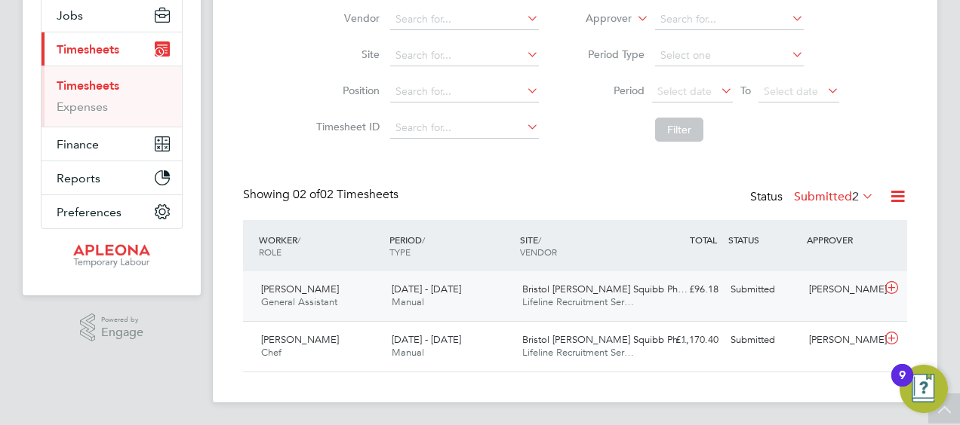
click at [886, 287] on icon at bounding box center [891, 288] width 19 height 12
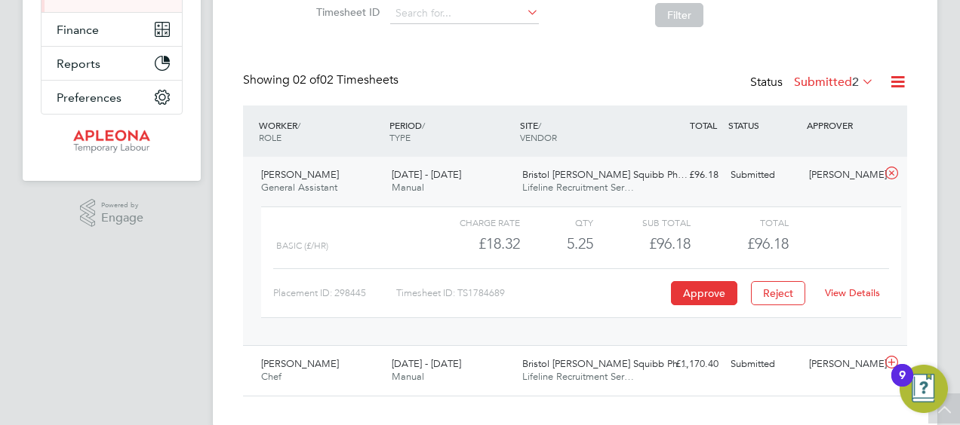
scroll to position [320, 0]
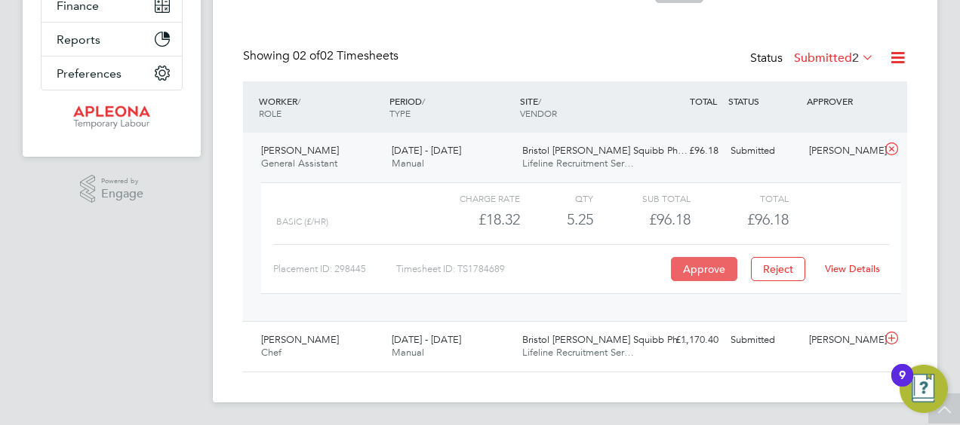
click at [708, 264] on button "Approve" at bounding box center [704, 269] width 66 height 24
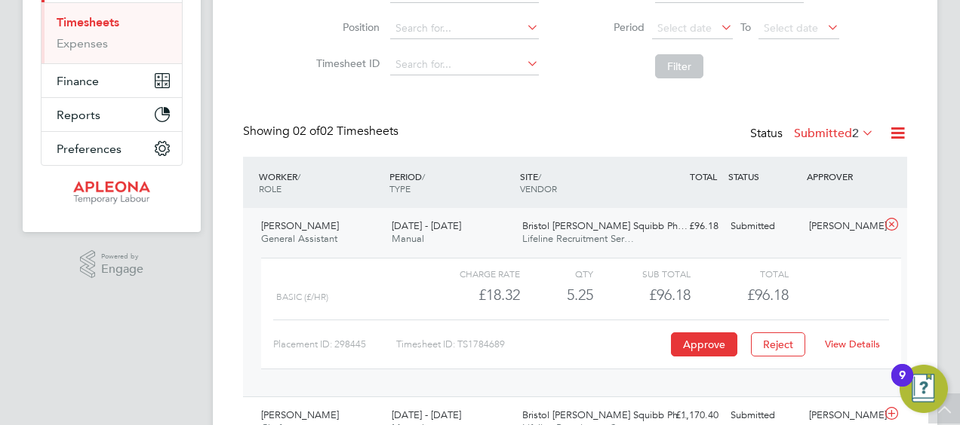
scroll to position [213, 0]
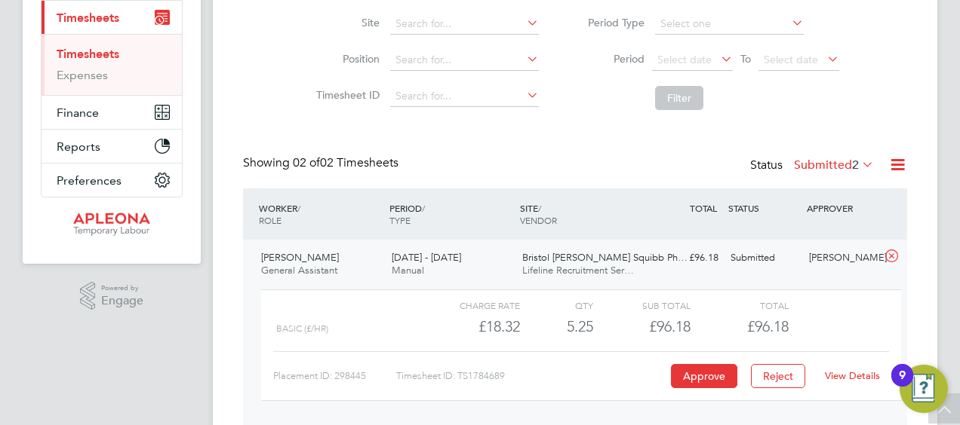
click at [106, 50] on link "Timesheets" at bounding box center [88, 54] width 63 height 14
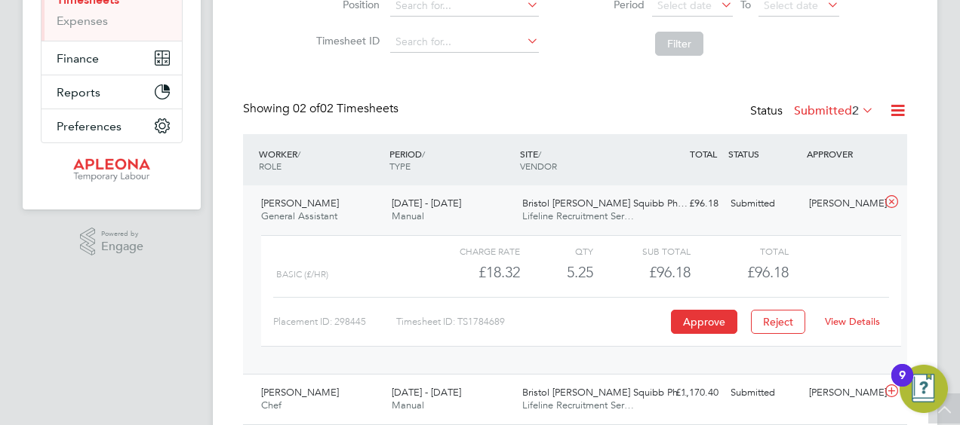
scroll to position [244, 0]
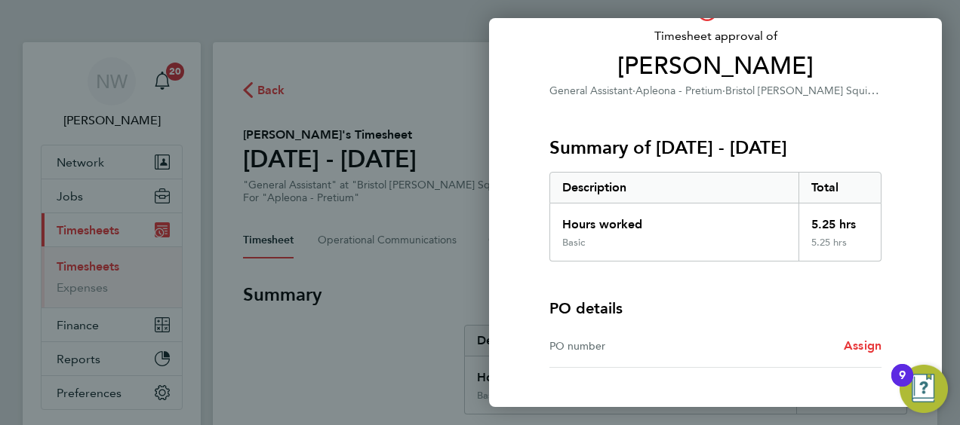
scroll to position [210, 0]
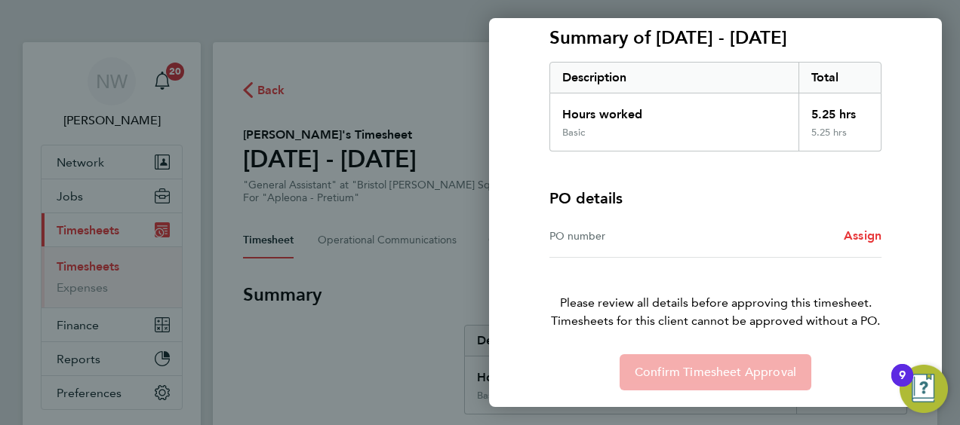
click at [592, 237] on div "PO number" at bounding box center [632, 236] width 166 height 18
click at [849, 235] on span "Assign" at bounding box center [862, 236] width 38 height 14
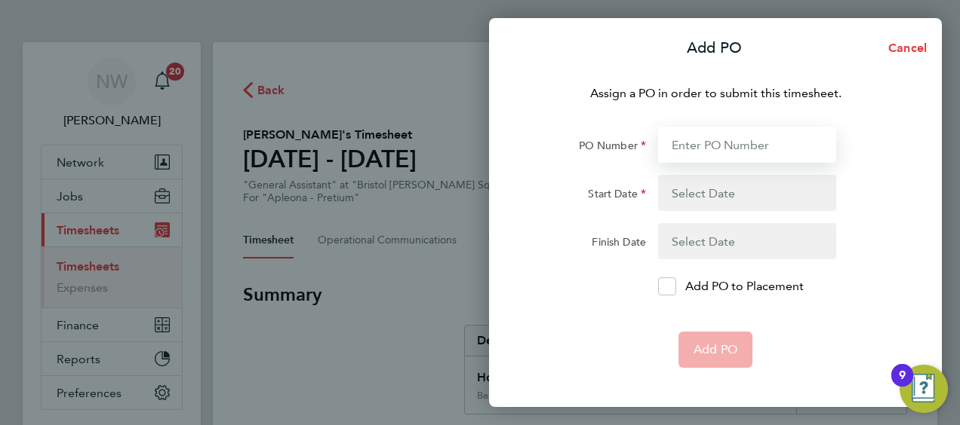
click at [693, 145] on input "PO Number" at bounding box center [747, 145] width 178 height 36
type input "2509410"
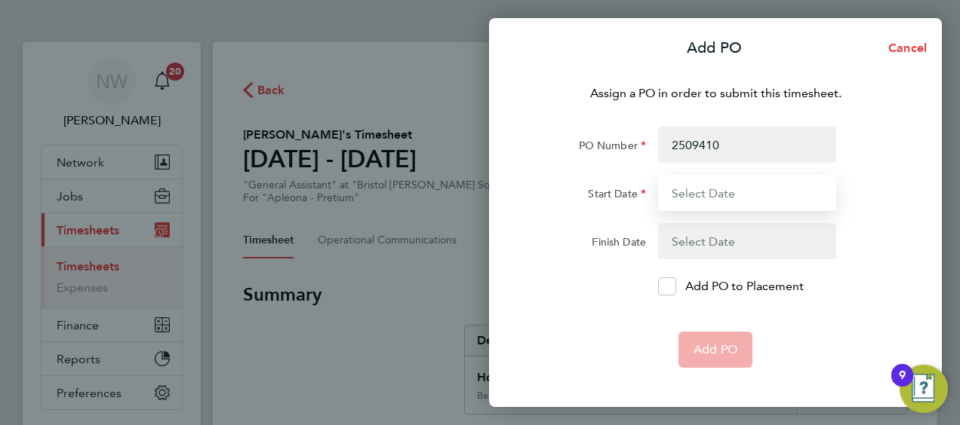
type input "19 Jul 25"
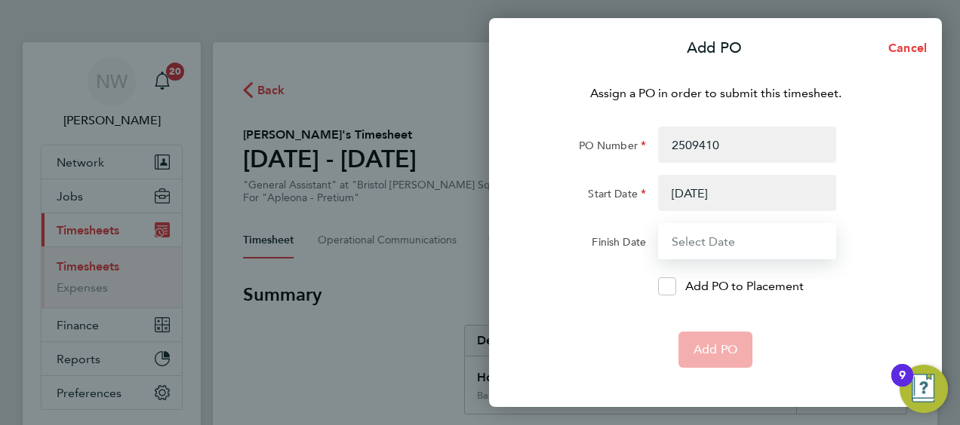
type input "25 Jul 25"
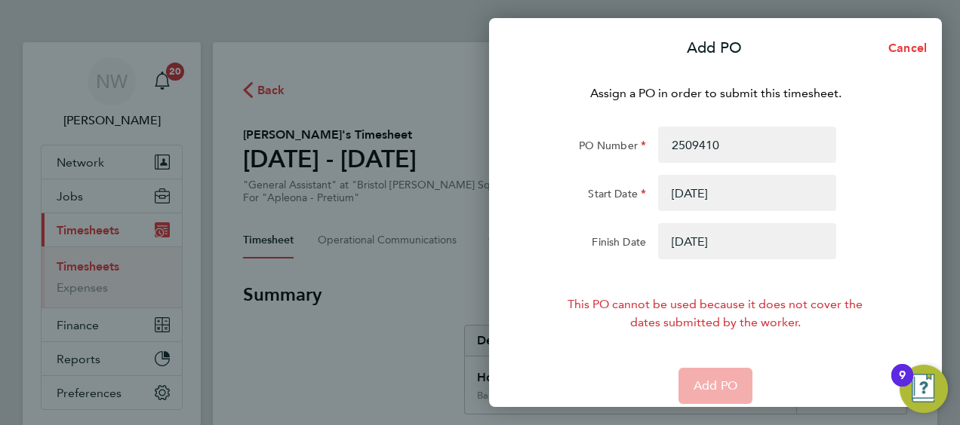
click at [684, 195] on button "button" at bounding box center [747, 193] width 178 height 36
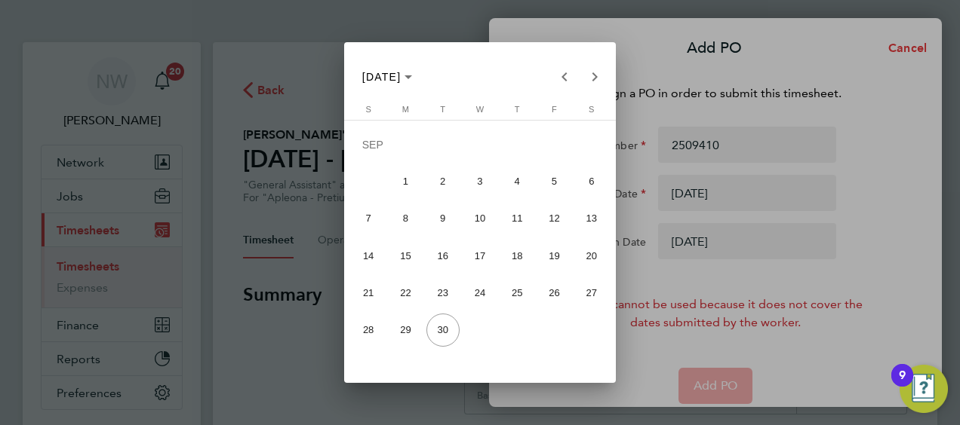
click at [557, 224] on span "12" at bounding box center [553, 218] width 33 height 33
type input "12 Sep 25"
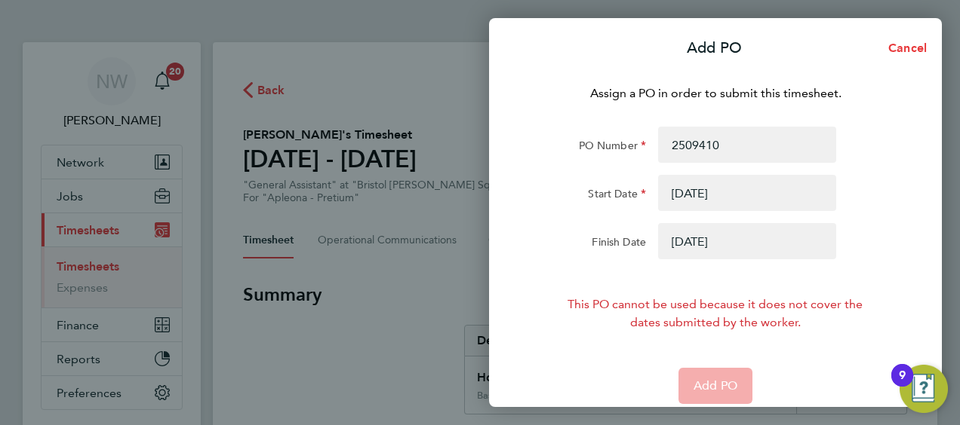
click at [691, 241] on button "button" at bounding box center [747, 241] width 178 height 36
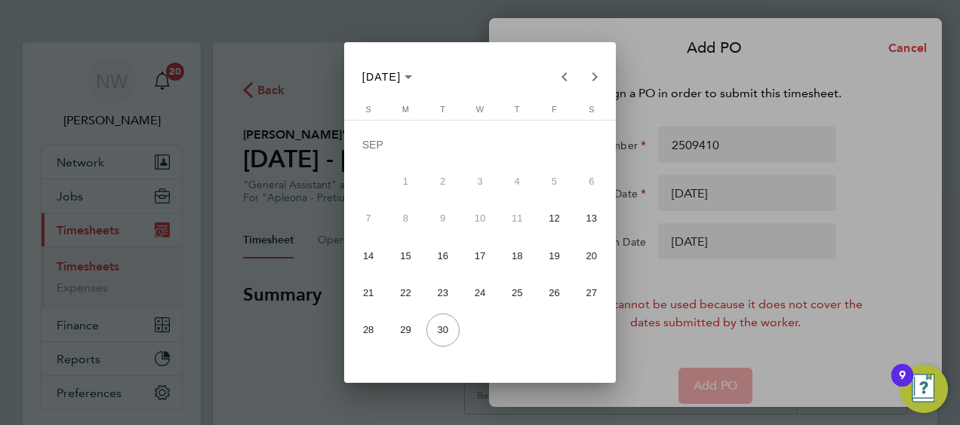
click at [519, 254] on span "18" at bounding box center [516, 255] width 33 height 33
type input "18 Sep 25"
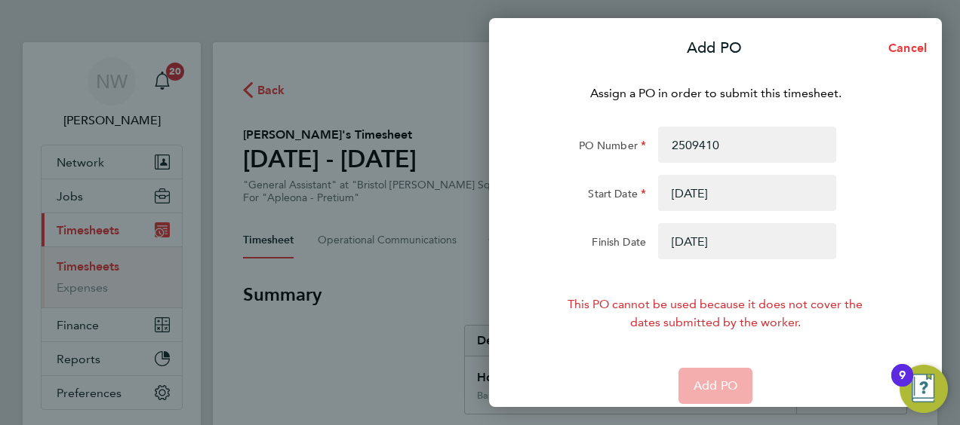
click at [677, 181] on button "button" at bounding box center [747, 193] width 178 height 36
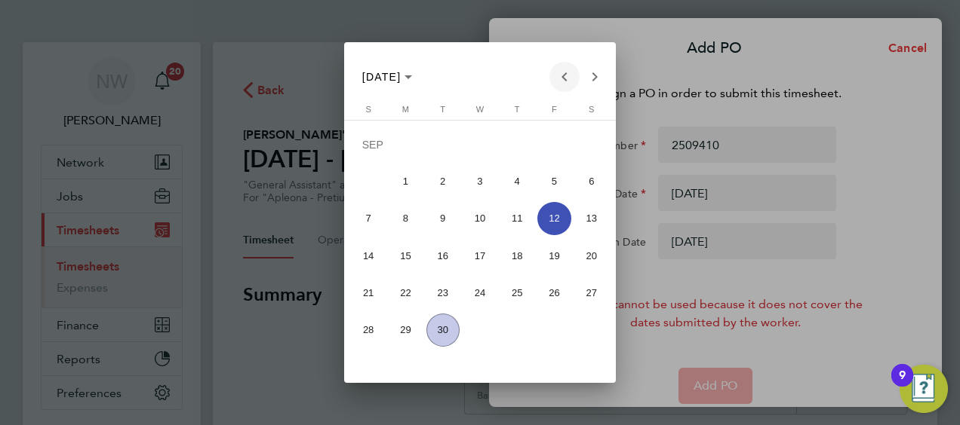
click at [563, 66] on span "Previous month" at bounding box center [564, 77] width 30 height 30
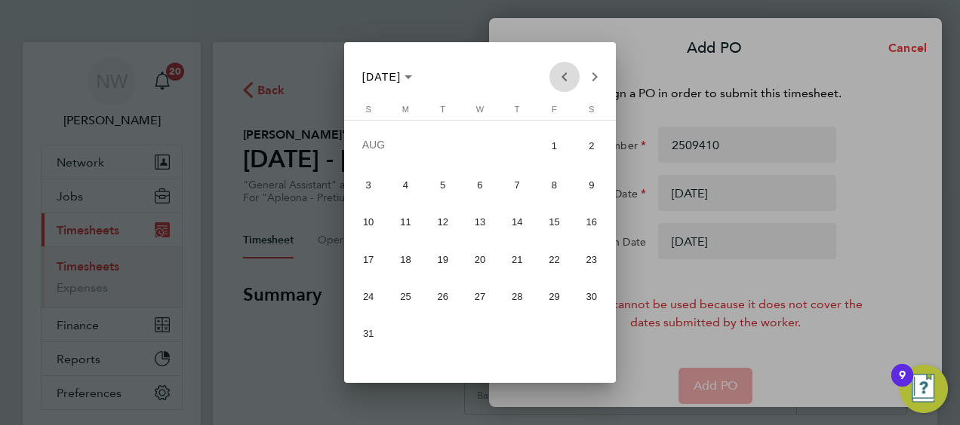
click at [563, 66] on span "Previous month" at bounding box center [564, 77] width 30 height 30
click at [589, 222] on span "12" at bounding box center [591, 218] width 33 height 33
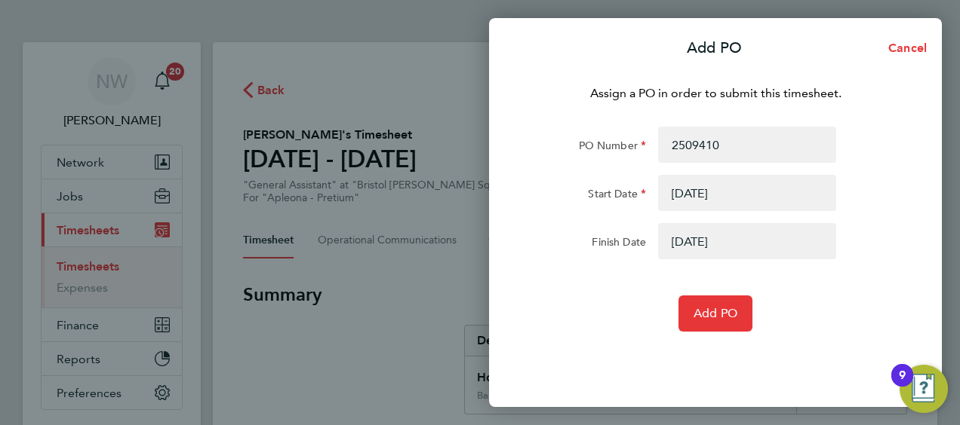
click at [680, 189] on button "button" at bounding box center [747, 193] width 178 height 36
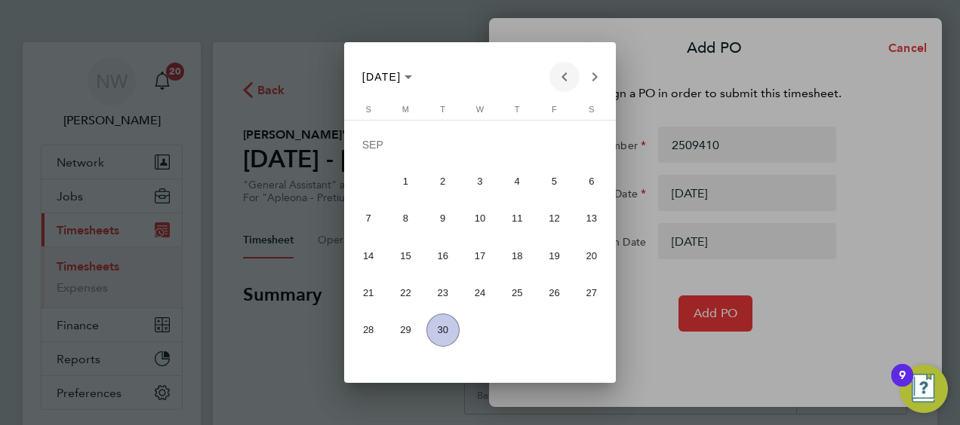
click at [571, 81] on span "Previous month" at bounding box center [564, 77] width 30 height 30
click at [548, 252] on span "18" at bounding box center [553, 255] width 33 height 33
type input "18 Jul 25"
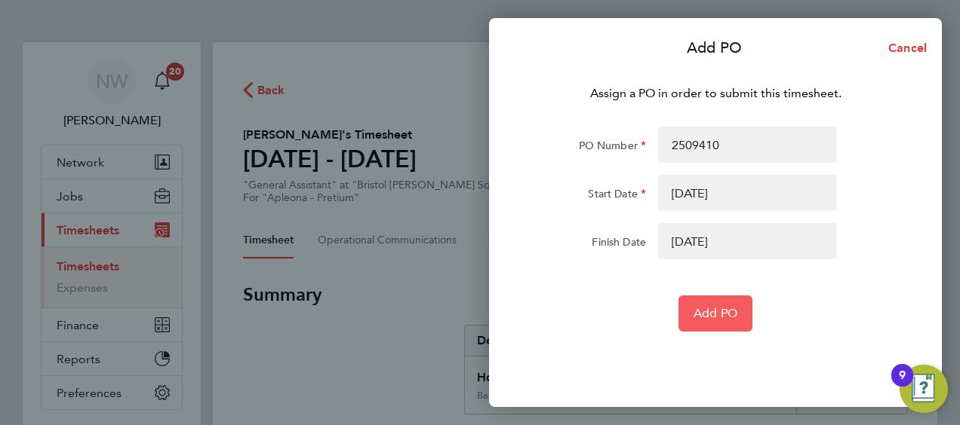
click at [703, 315] on span "Add PO" at bounding box center [715, 313] width 44 height 15
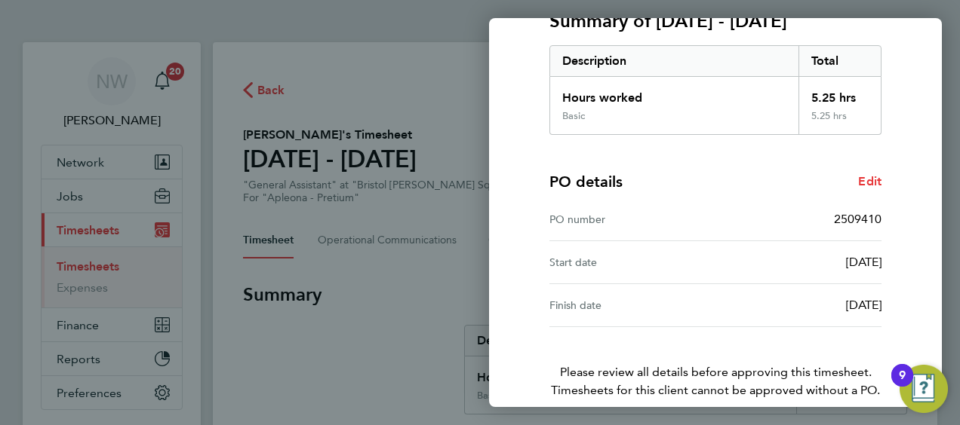
scroll to position [296, 0]
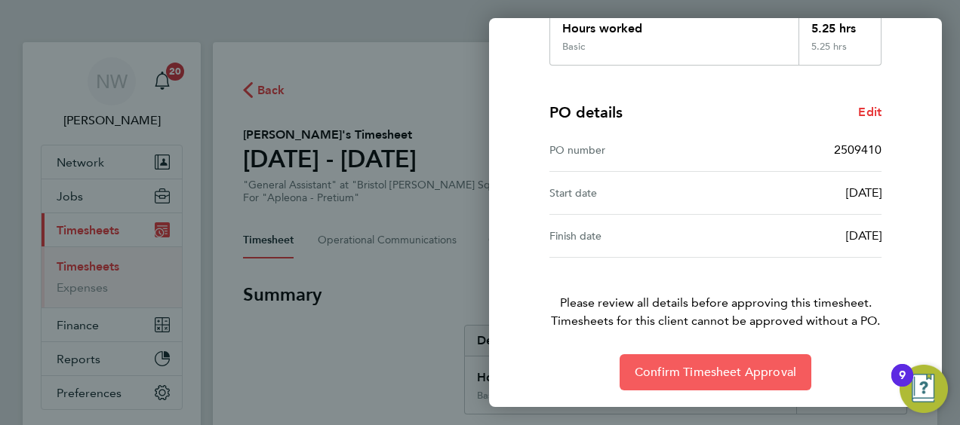
click at [673, 377] on span "Confirm Timesheet Approval" at bounding box center [714, 372] width 161 height 15
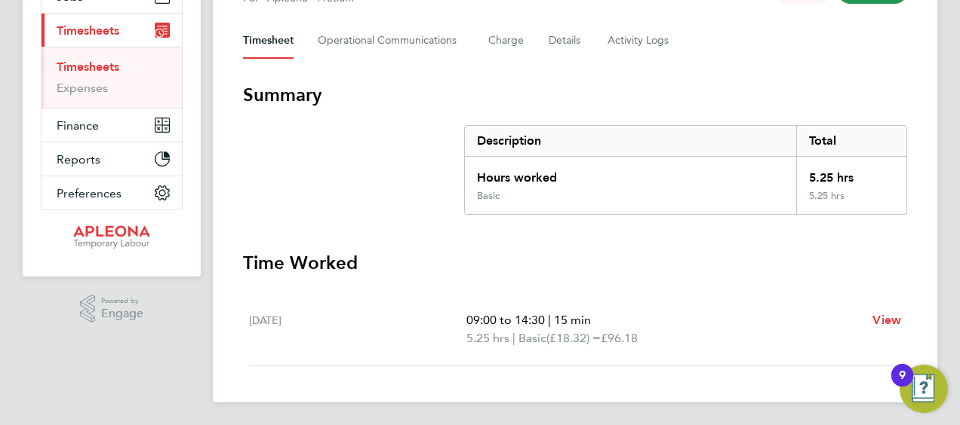
scroll to position [49, 0]
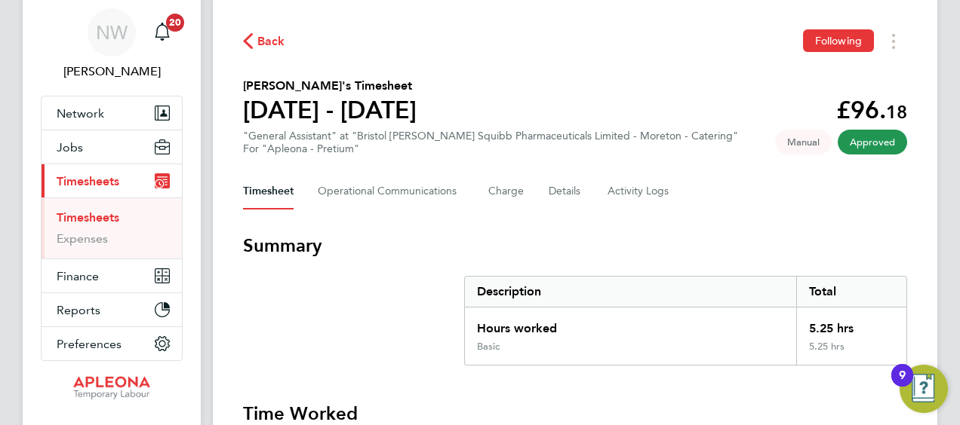
click at [105, 210] on link "Timesheets" at bounding box center [88, 217] width 63 height 14
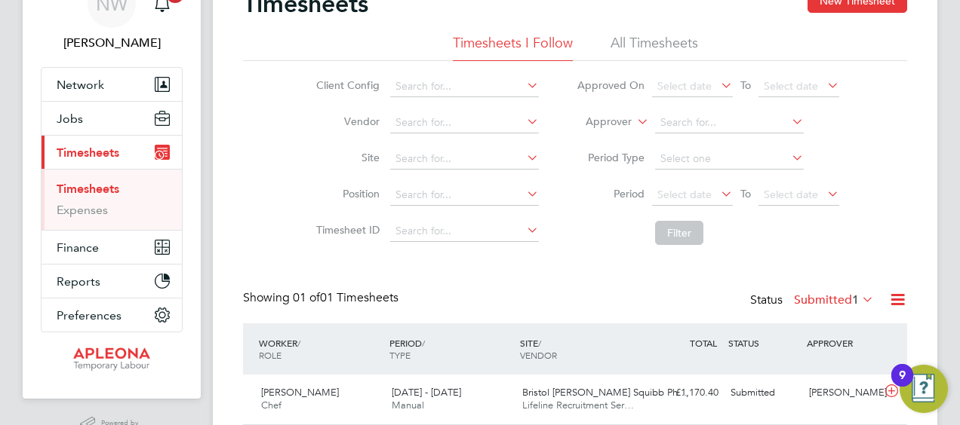
scroll to position [131, 0]
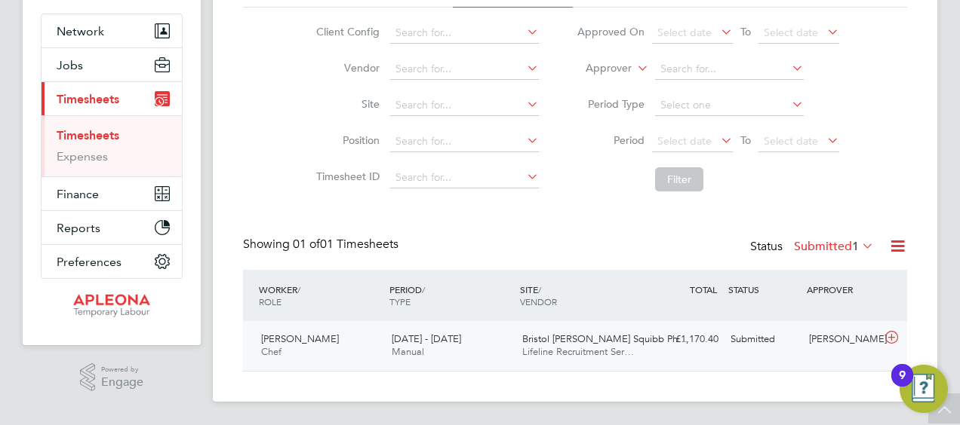
click at [896, 338] on icon at bounding box center [891, 338] width 19 height 12
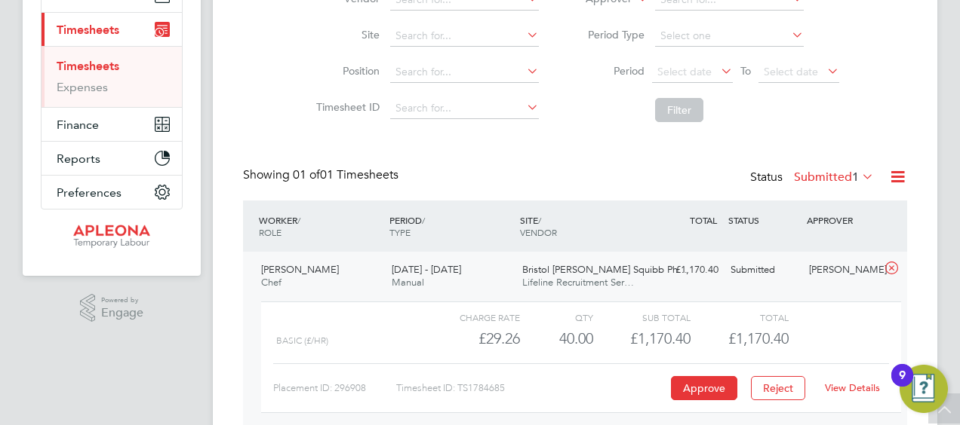
scroll to position [269, 0]
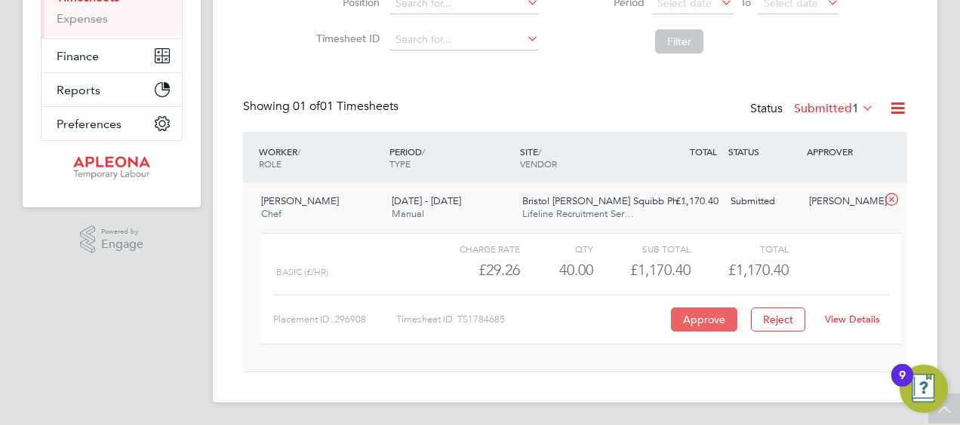
click at [708, 318] on button "Approve" at bounding box center [704, 320] width 66 height 24
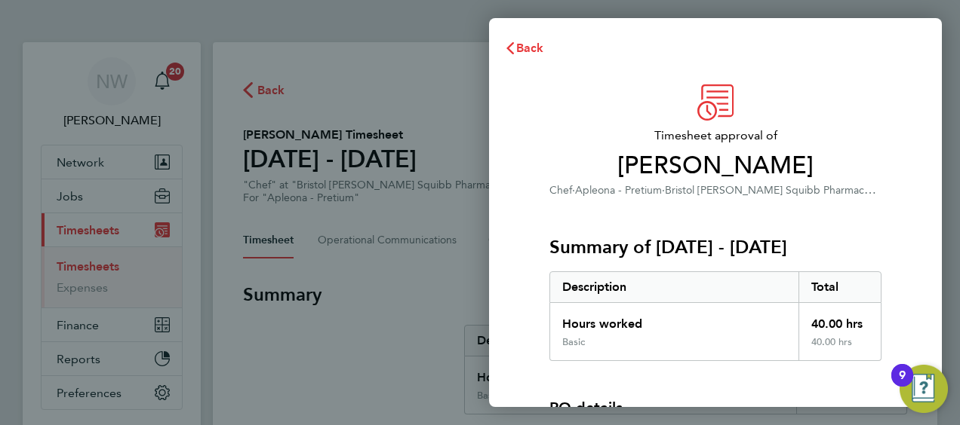
scroll to position [210, 0]
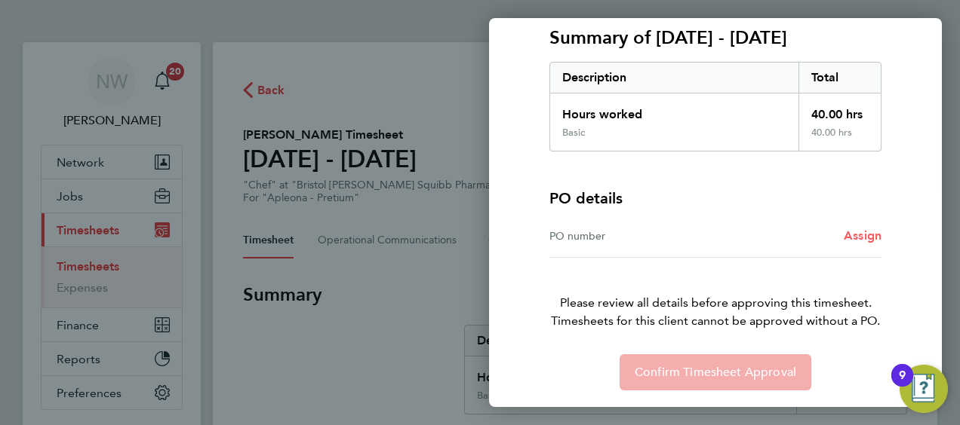
click at [845, 235] on span "Assign" at bounding box center [862, 236] width 38 height 14
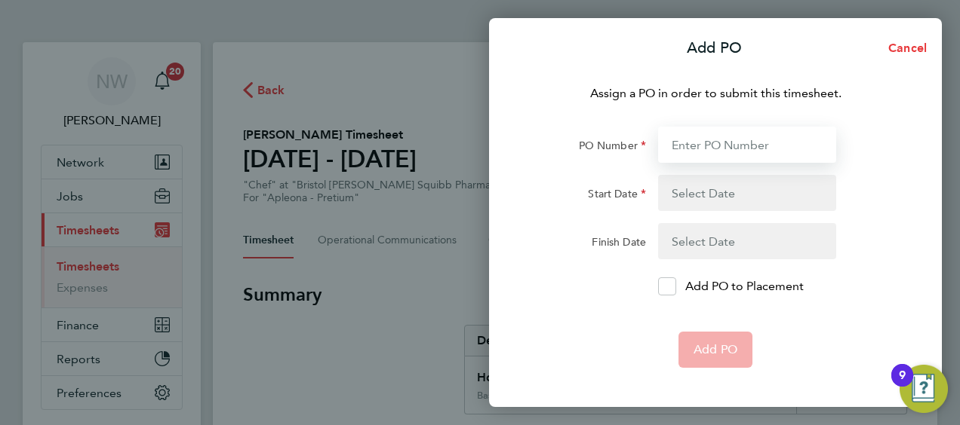
click at [724, 139] on input "PO Number" at bounding box center [747, 145] width 178 height 36
type input "2509410"
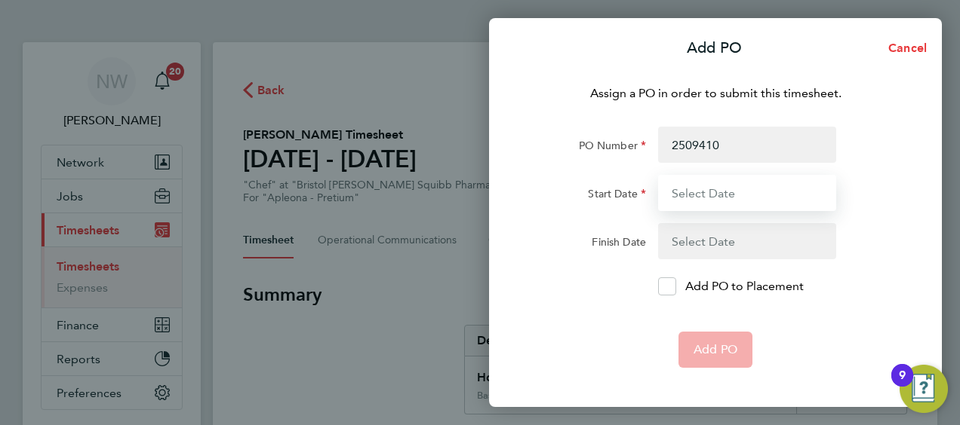
type input "[DATE]"
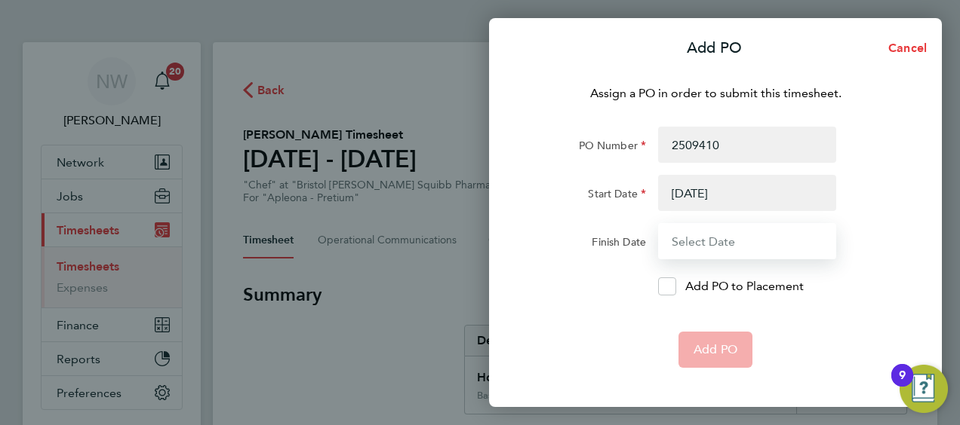
type input "[DATE]"
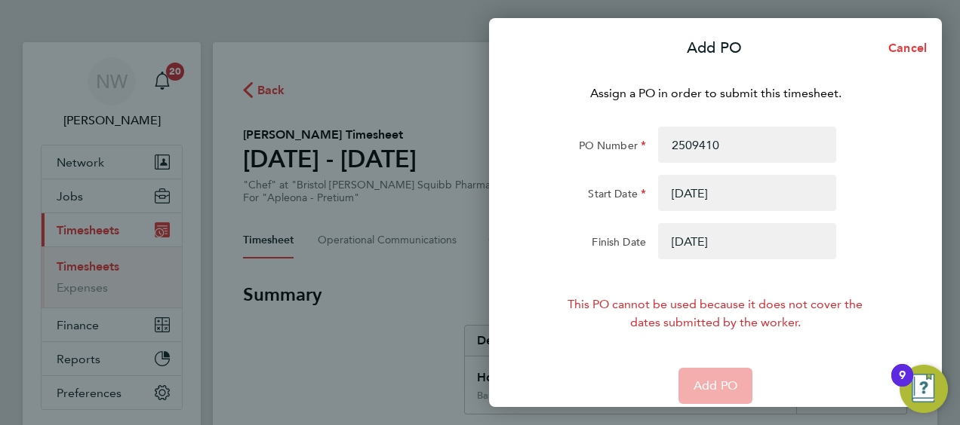
click at [687, 204] on button "button" at bounding box center [747, 193] width 178 height 36
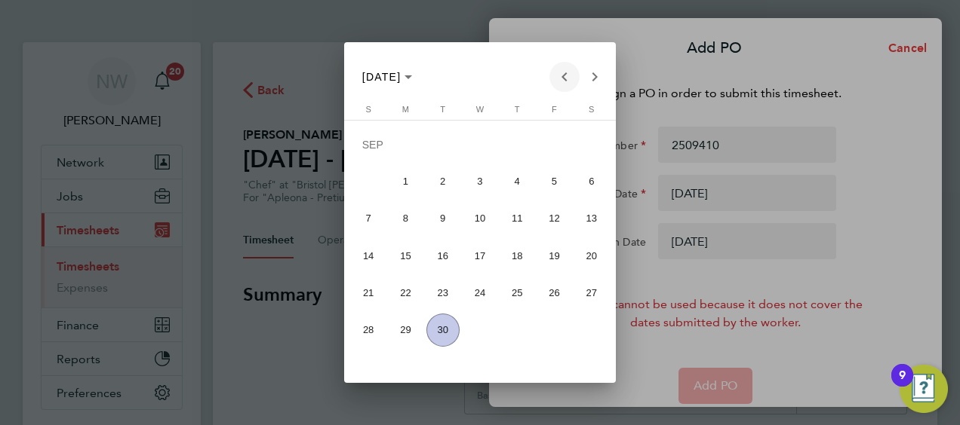
click at [560, 78] on span "Previous month" at bounding box center [564, 77] width 30 height 30
click at [577, 219] on span "12" at bounding box center [591, 218] width 33 height 33
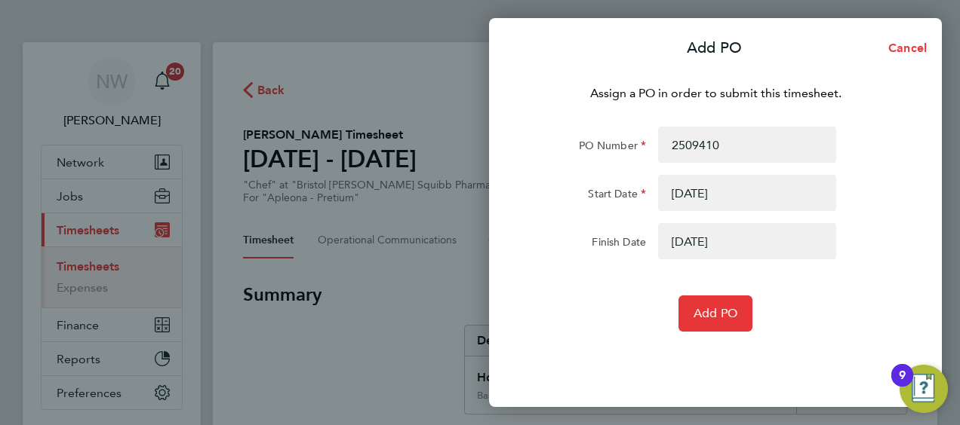
click at [683, 192] on button "button" at bounding box center [747, 193] width 178 height 36
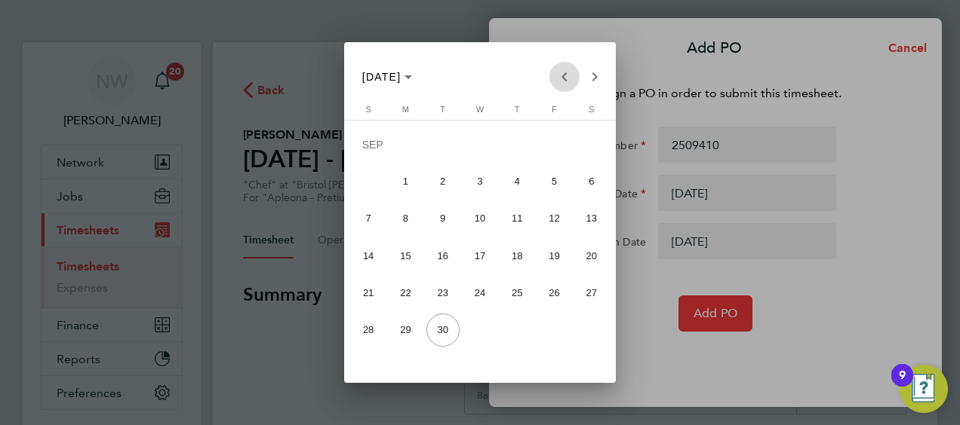
click at [562, 70] on span "Previous month" at bounding box center [564, 77] width 30 height 30
click at [558, 247] on span "18" at bounding box center [553, 255] width 33 height 33
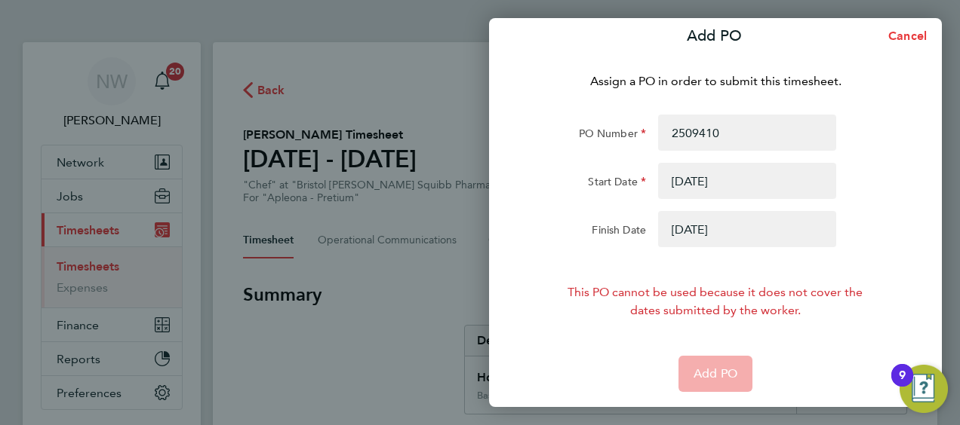
scroll to position [15, 0]
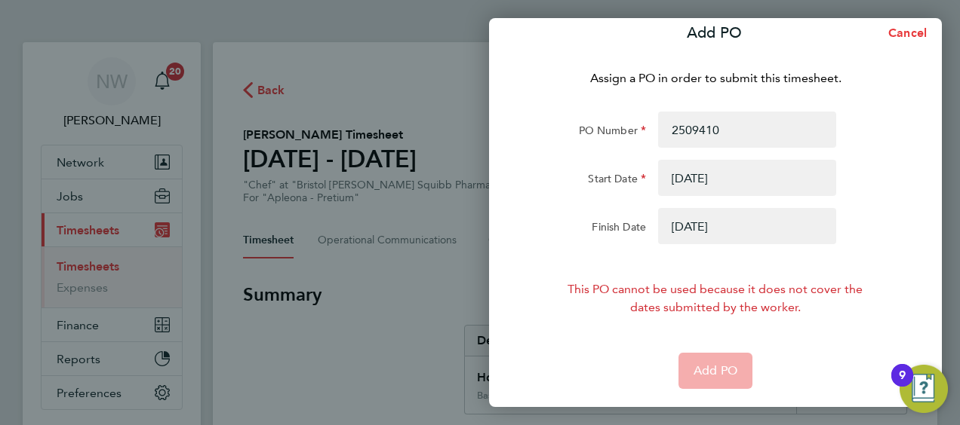
click at [694, 179] on button "button" at bounding box center [747, 178] width 178 height 36
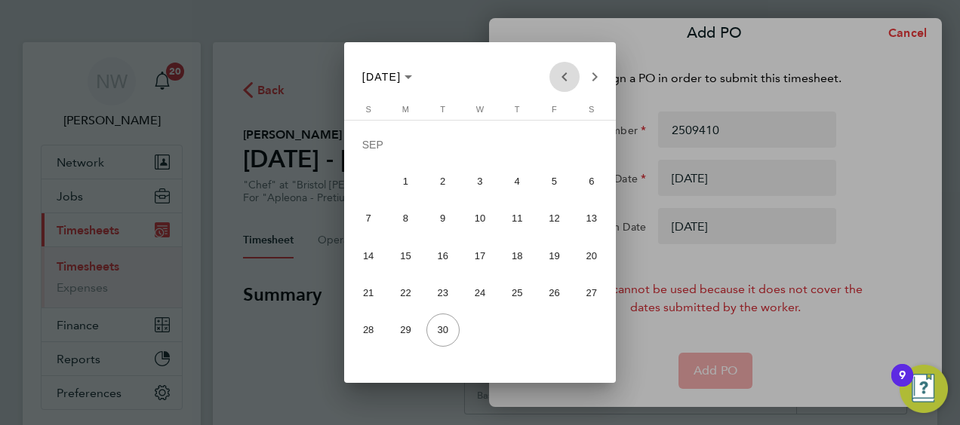
click at [559, 75] on span "Previous month" at bounding box center [564, 77] width 30 height 30
click at [594, 219] on span "12" at bounding box center [591, 218] width 33 height 33
type input "12 Jul 25"
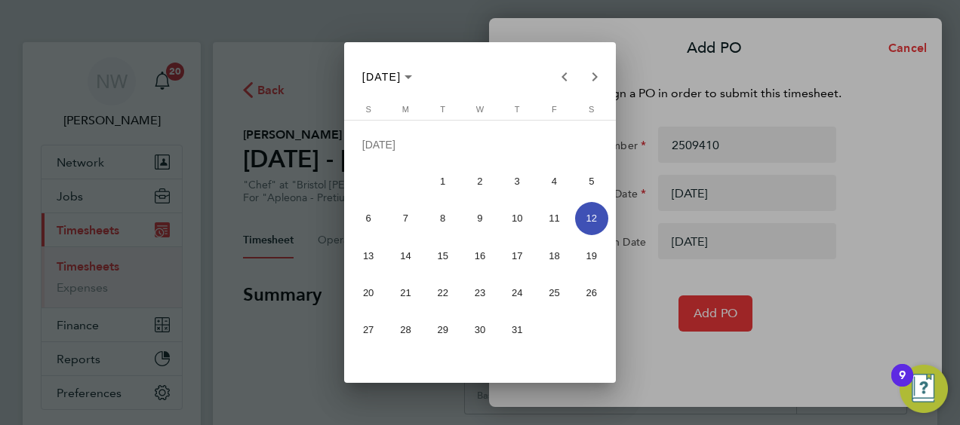
scroll to position [0, 0]
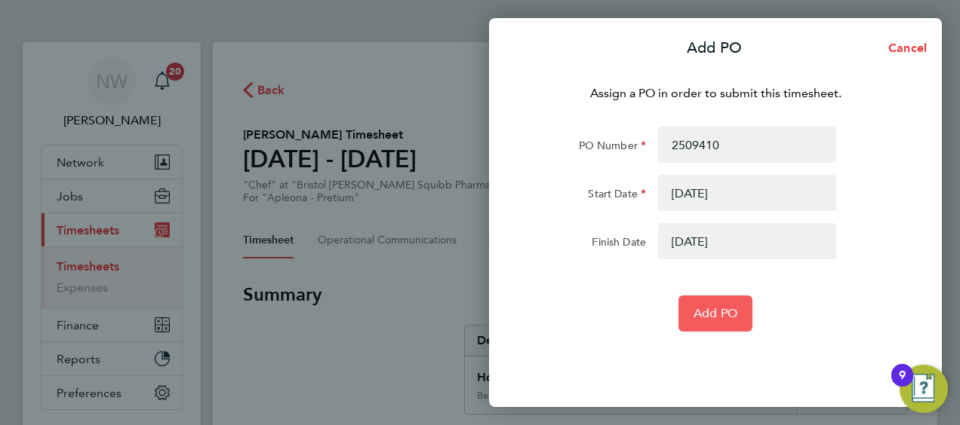
click at [705, 316] on span "Add PO" at bounding box center [715, 313] width 44 height 15
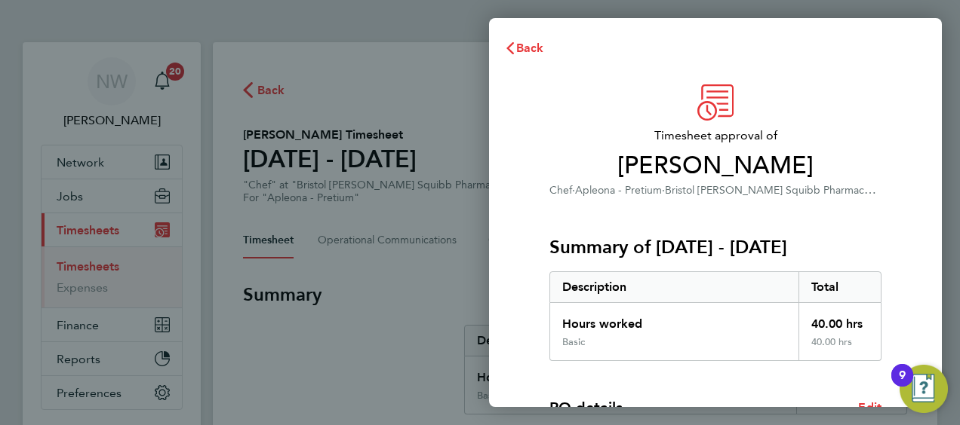
scroll to position [296, 0]
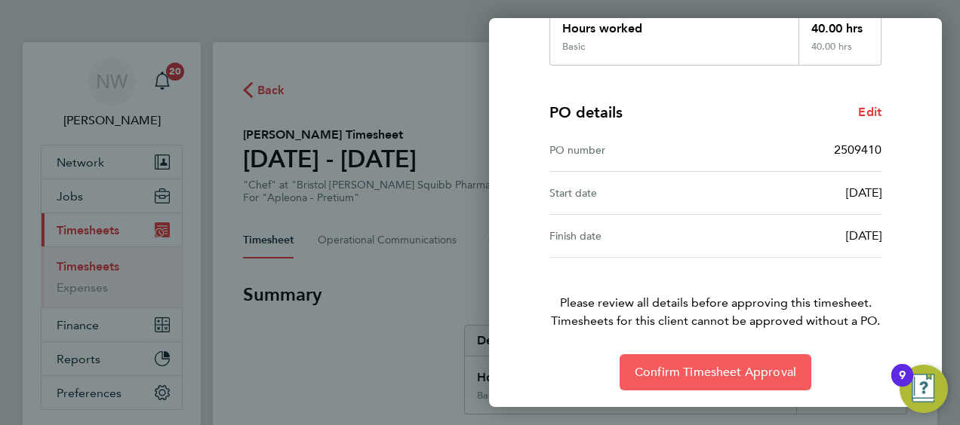
click at [694, 361] on button "Confirm Timesheet Approval" at bounding box center [715, 373] width 192 height 36
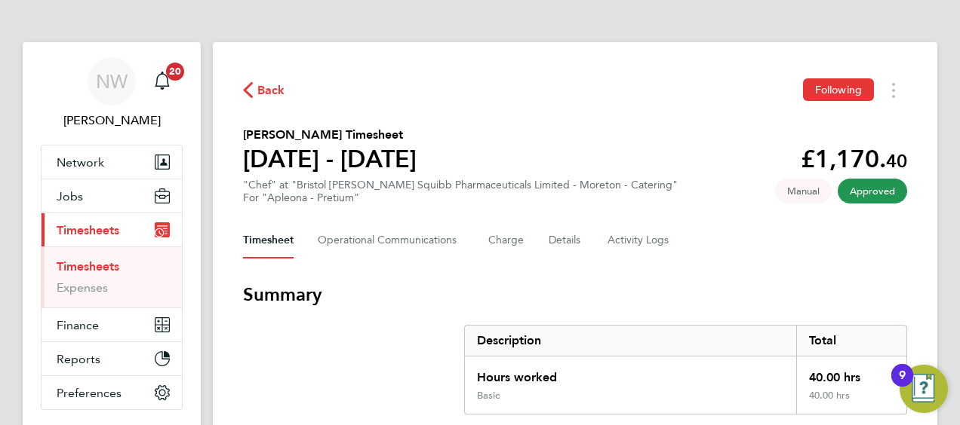
click at [106, 256] on ul "Timesheets Expenses" at bounding box center [111, 277] width 140 height 61
click at [106, 271] on link "Timesheets" at bounding box center [88, 267] width 63 height 14
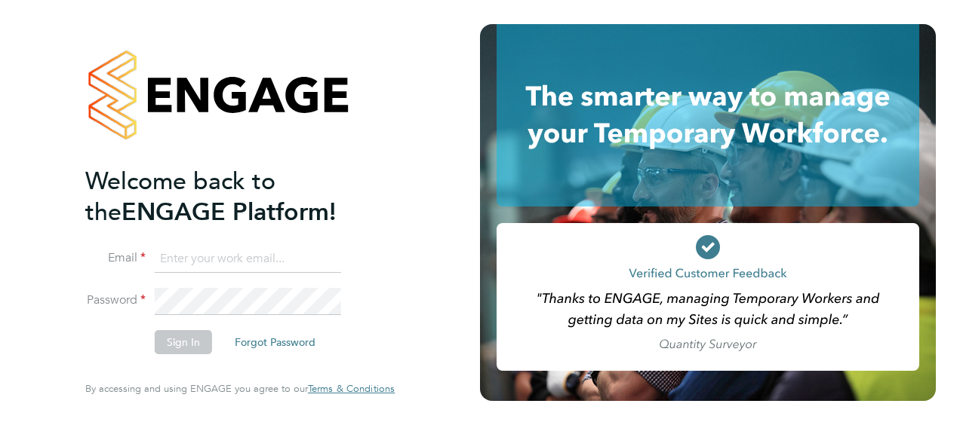
click at [205, 263] on input at bounding box center [248, 259] width 186 height 27
type input "Neil.warrington@bms.com"
click at [172, 338] on button "Sign In" at bounding box center [183, 342] width 57 height 24
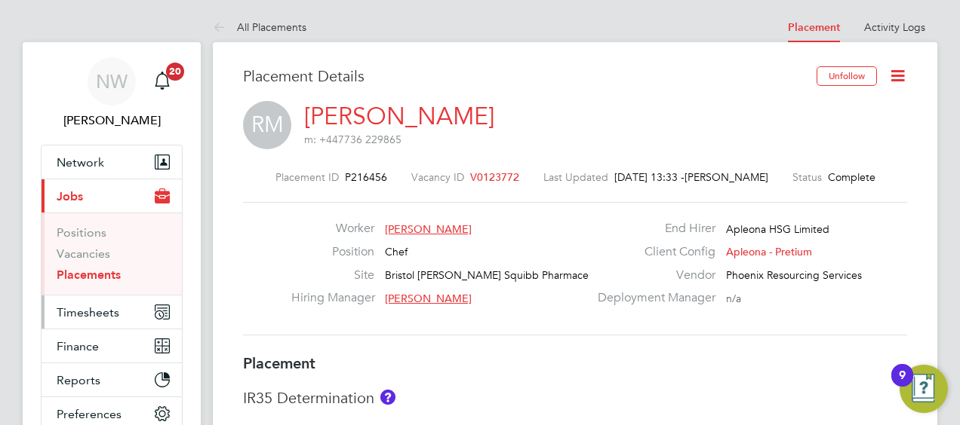
click at [100, 309] on span "Timesheets" at bounding box center [88, 313] width 63 height 14
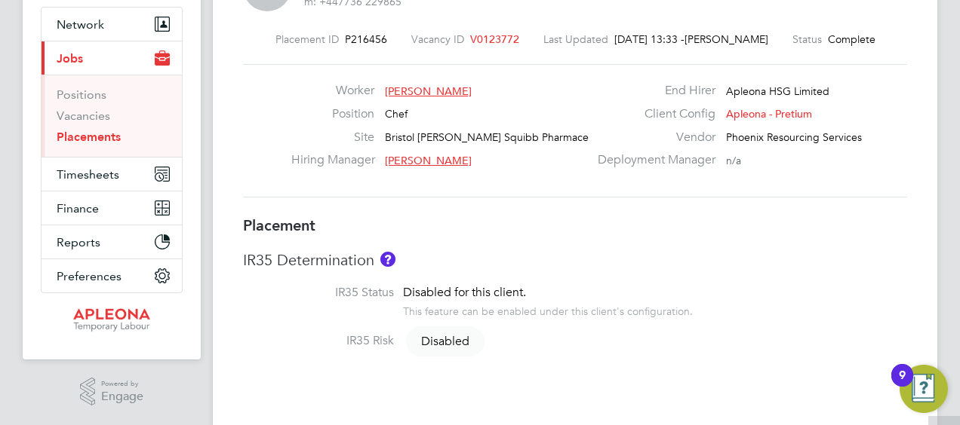
scroll to position [377, 0]
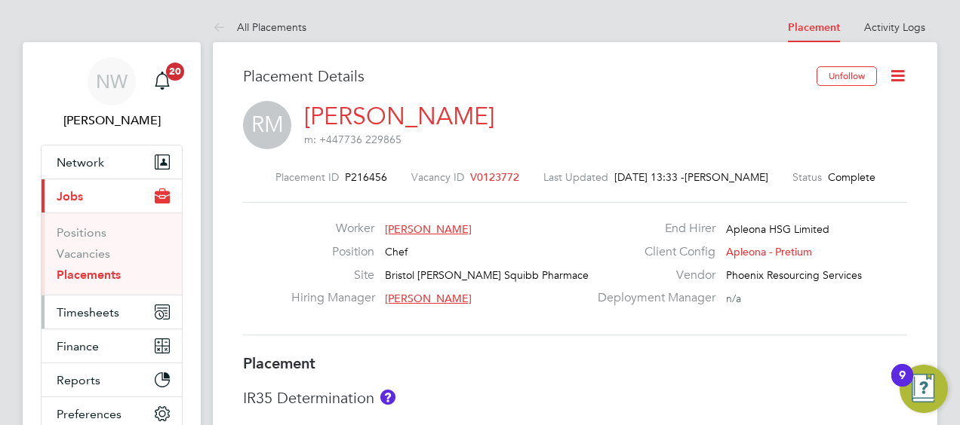
click at [95, 312] on span "Timesheets" at bounding box center [88, 313] width 63 height 14
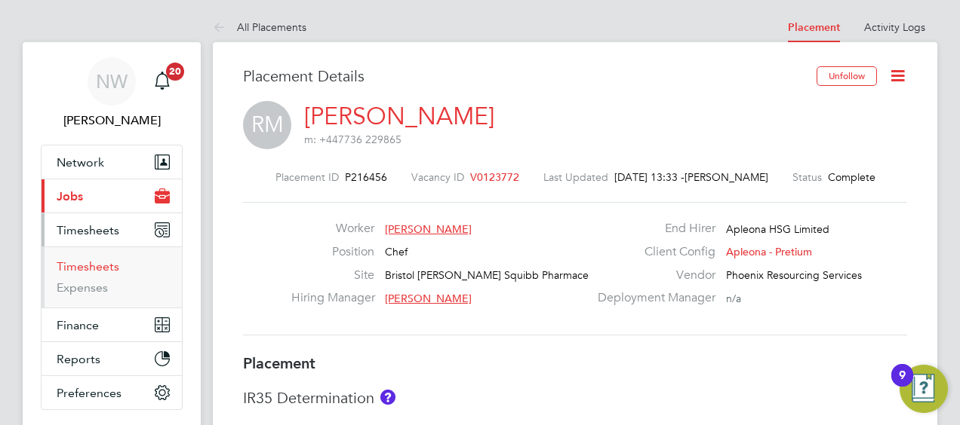
click at [109, 265] on link "Timesheets" at bounding box center [88, 267] width 63 height 14
